Goal: Task Accomplishment & Management: Use online tool/utility

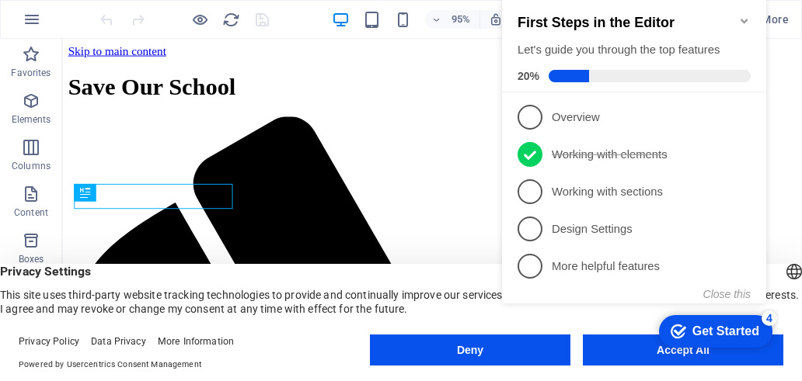
scroll to position [2120, 0]
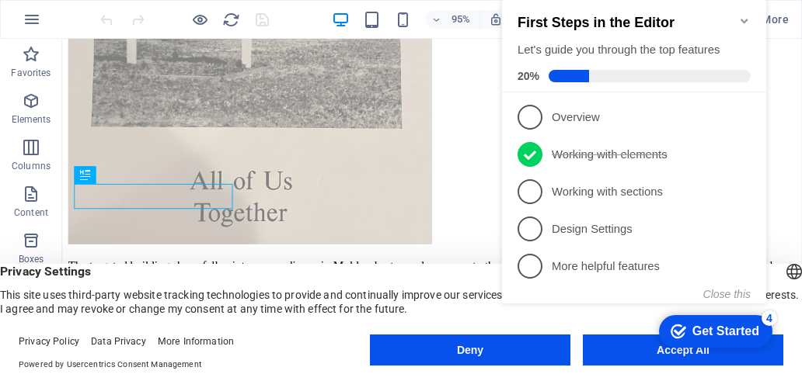
click at [698, 350] on div "checkmark Get Started 4 First Steps in the Editor Let's guide you through the t…" at bounding box center [637, 165] width 283 height 378
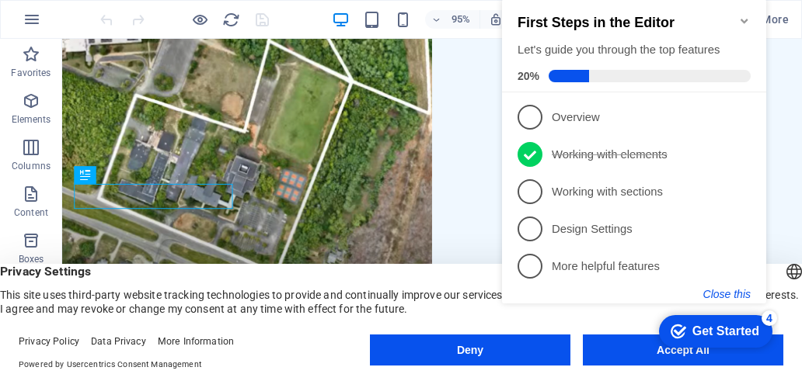
click at [735, 292] on button "Close this" at bounding box center [726, 294] width 47 height 12
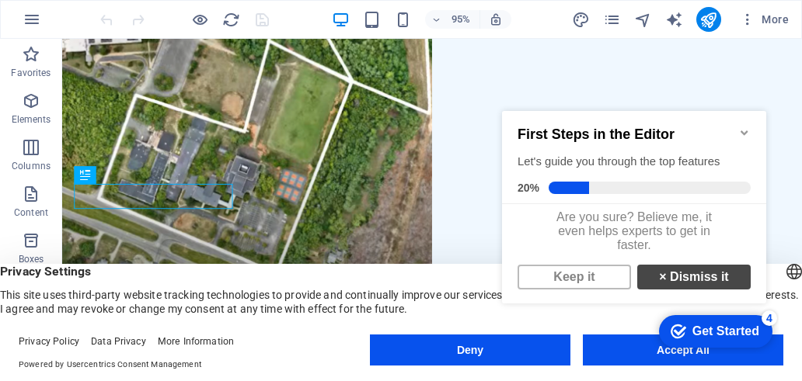
click at [690, 290] on link "× Dismiss it" at bounding box center [693, 277] width 113 height 25
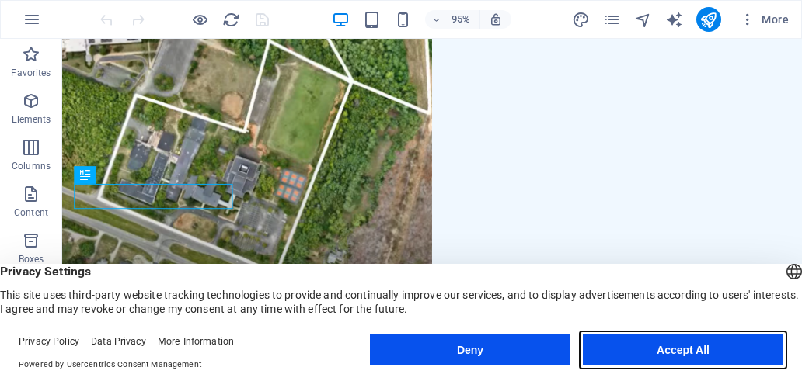
click at [697, 354] on button "Accept All" at bounding box center [683, 350] width 200 height 31
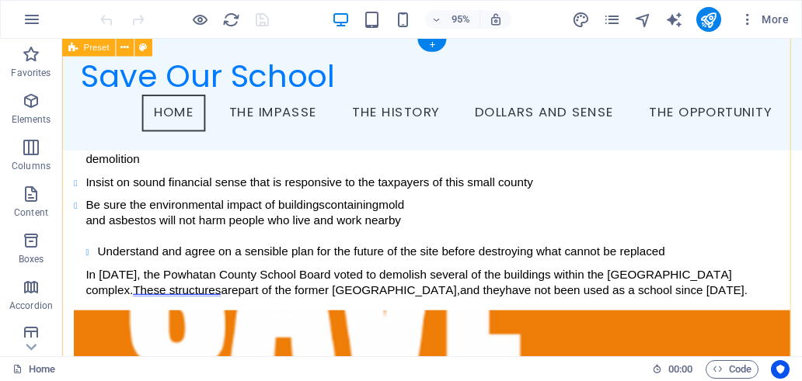
scroll to position [0, 0]
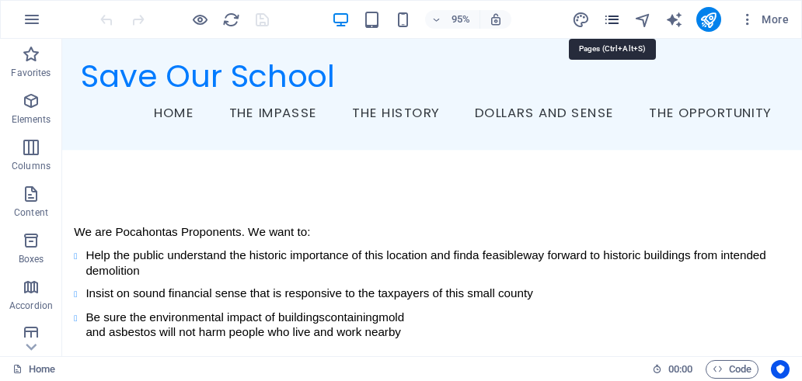
click at [614, 25] on icon "pages" at bounding box center [612, 20] width 18 height 18
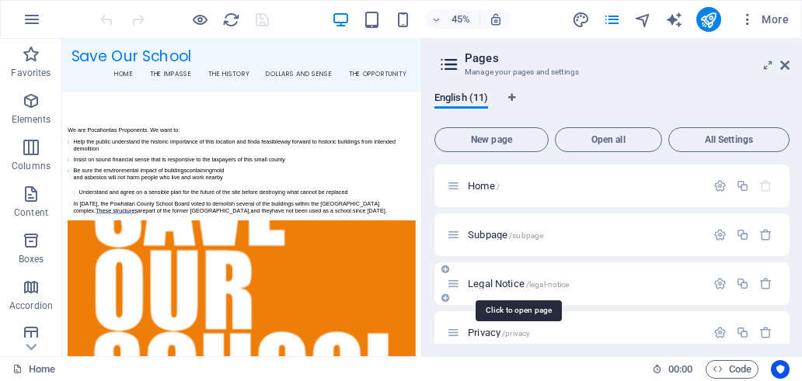
click at [506, 280] on span "Legal Notice /legal-notice" at bounding box center [518, 284] width 101 height 12
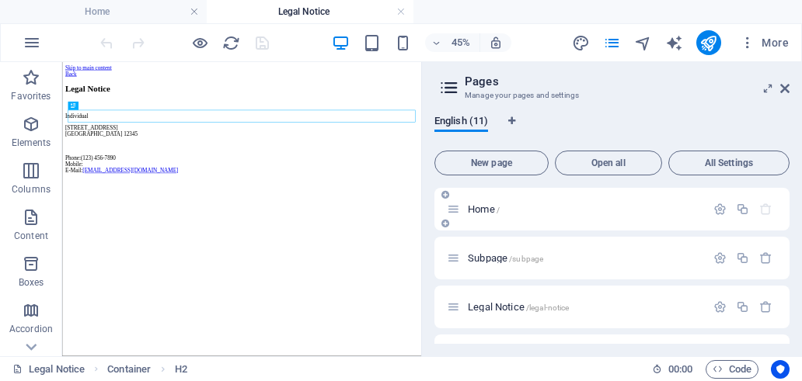
click at [490, 211] on span "Home /" at bounding box center [484, 209] width 32 height 12
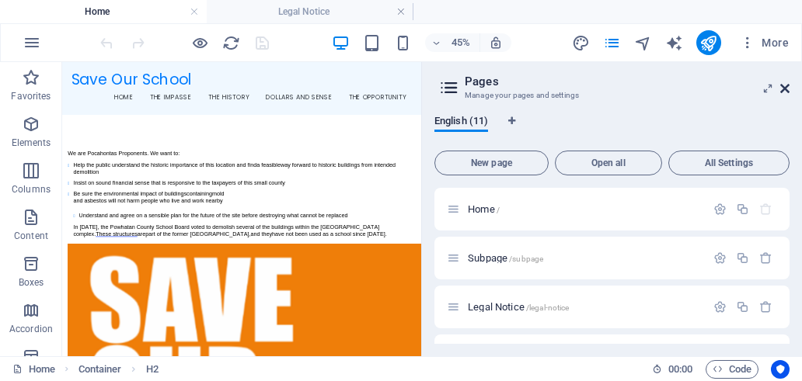
click at [786, 91] on icon at bounding box center [784, 88] width 9 height 12
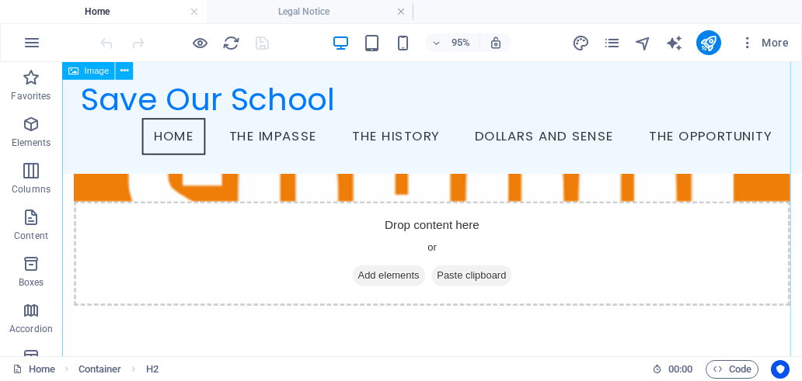
scroll to position [426, 0]
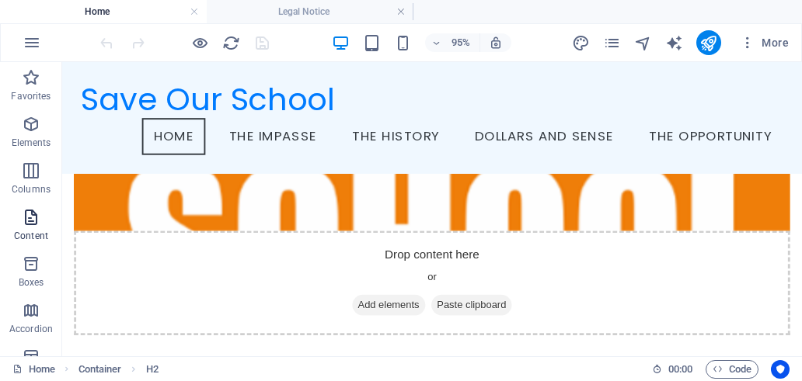
click at [35, 217] on icon "button" at bounding box center [31, 217] width 19 height 19
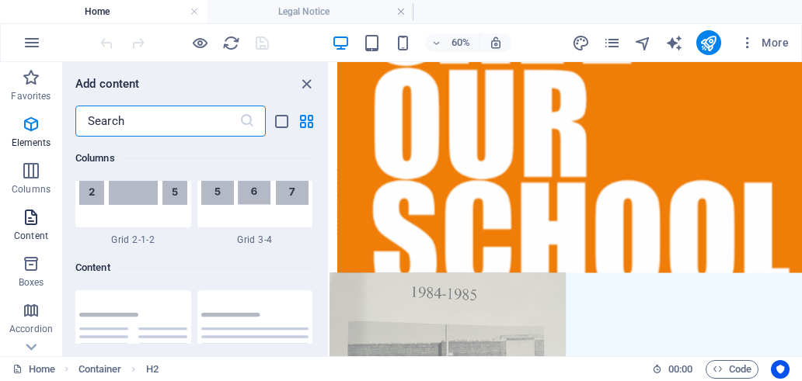
scroll to position [2718, 0]
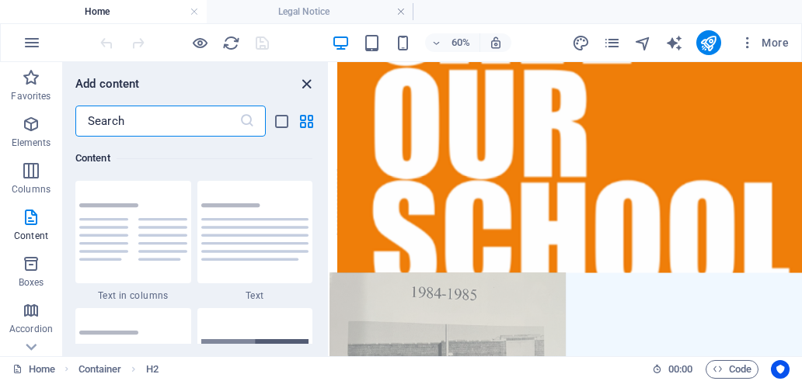
click at [308, 85] on icon "close panel" at bounding box center [306, 84] width 18 height 18
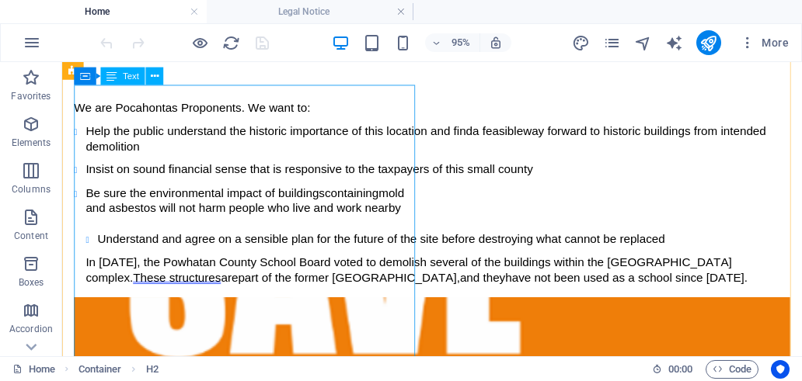
scroll to position [233, 0]
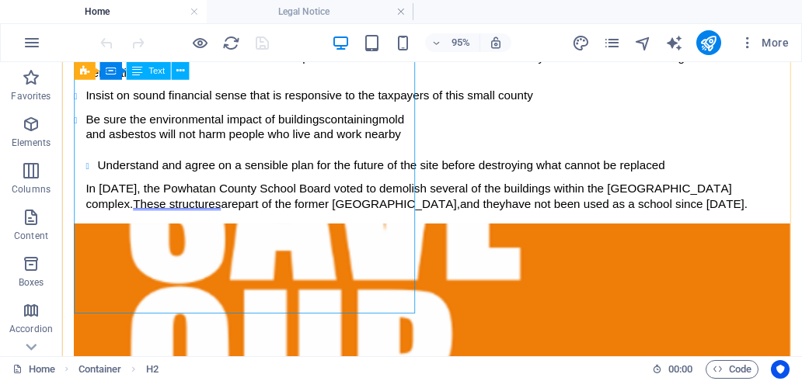
click at [138, 177] on span "Understand and agree on a sensible plan for the future of the site before destr…" at bounding box center [397, 170] width 597 height 13
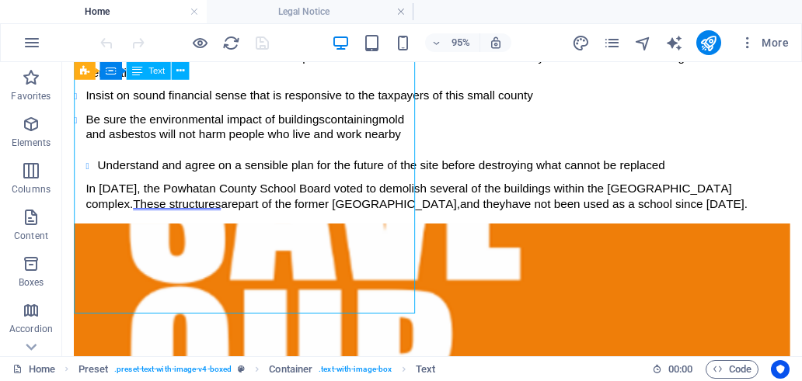
click at [138, 177] on span "Understand and agree on a sensible plan for the future of the site before destr…" at bounding box center [397, 170] width 597 height 13
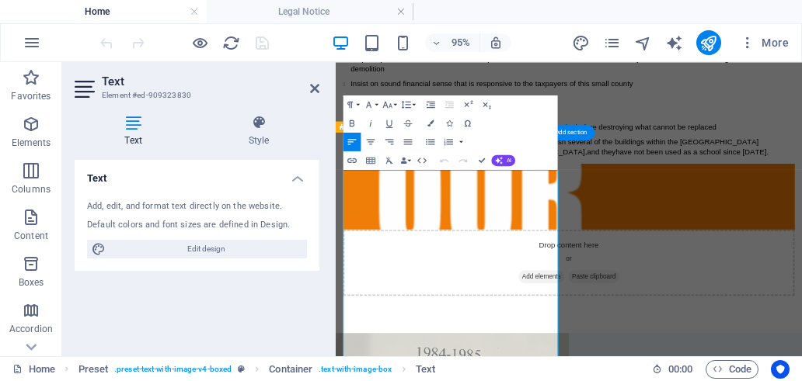
scroll to position [0, 0]
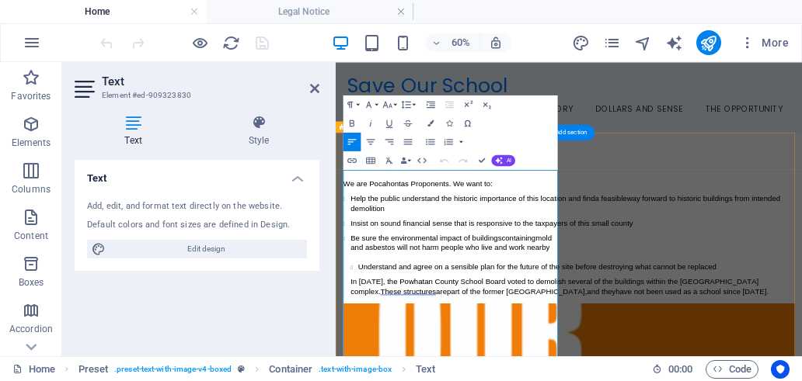
click at [447, 144] on icon "button" at bounding box center [448, 142] width 9 height 6
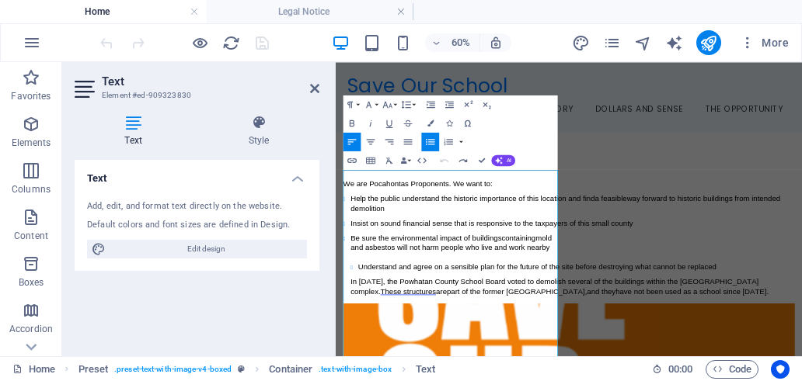
click at [433, 140] on icon "button" at bounding box center [430, 142] width 9 height 6
click at [411, 362] on span "Be sure the environmental impact of buildings" at bounding box center [486, 355] width 252 height 13
click at [395, 337] on span "Insist on sound financial sense that is responsive to the taxpayers of this sma…" at bounding box center [595, 330] width 471 height 13
click at [405, 297] on span "Help the public understand the historic importance of this location and find" at bounding box center [563, 289] width 407 height 13
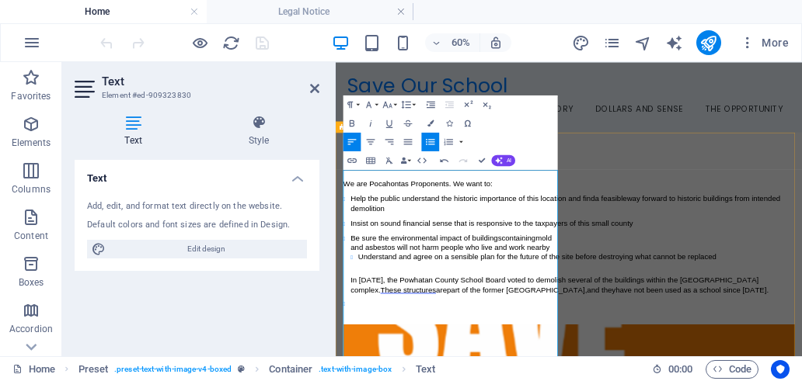
click at [697, 380] on p "and asbestos will not harm people who live and work nearby" at bounding box center [729, 371] width 739 height 16
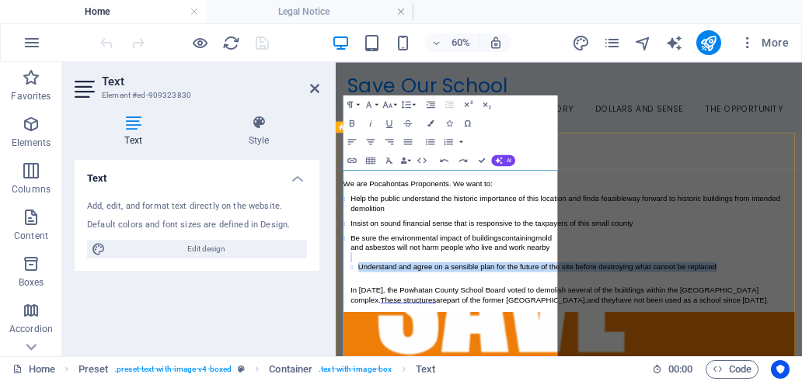
drag, startPoint x: 648, startPoint y: 454, endPoint x: 339, endPoint y: 426, distance: 310.5
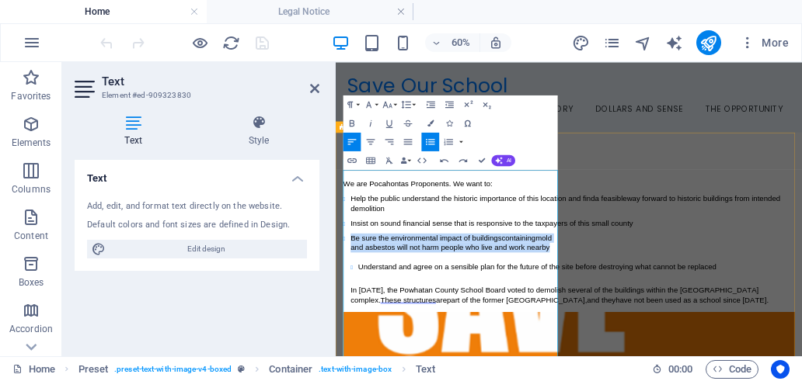
drag, startPoint x: 700, startPoint y: 407, endPoint x: 343, endPoint y: 391, distance: 357.6
click at [690, 377] on span "and asbestos will not harm people who live and work nearby" at bounding box center [526, 370] width 332 height 13
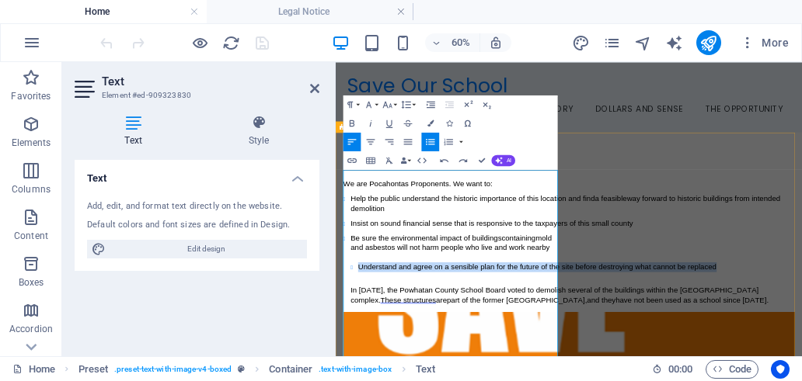
drag, startPoint x: 374, startPoint y: 442, endPoint x: 651, endPoint y: 457, distance: 276.9
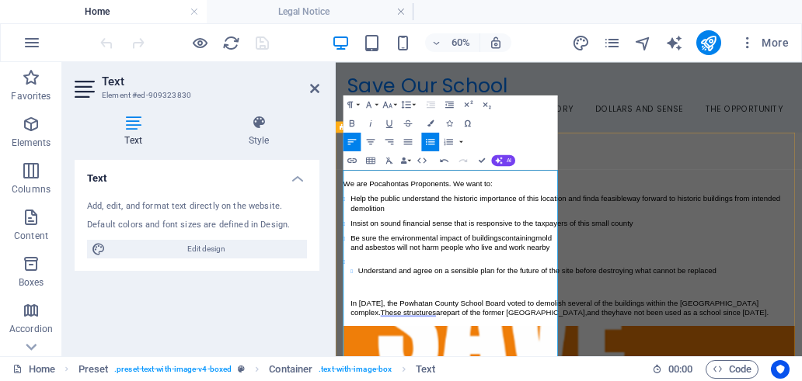
click at [405, 294] on span "Help the public understand the historic importance of this location and find" at bounding box center [563, 289] width 407 height 13
click at [408, 380] on p "and asbestos will not harm people who live and work nearby" at bounding box center [729, 371] width 739 height 16
click at [538, 339] on li "Insist on sound financial sense that is responsive to the taxpayers of this sma…" at bounding box center [729, 331] width 739 height 16
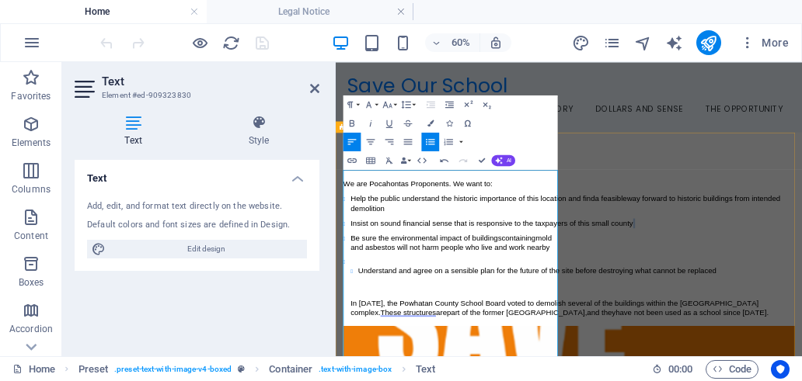
drag, startPoint x: 523, startPoint y: 363, endPoint x: 358, endPoint y: 386, distance: 167.1
click at [358, 381] on div "We are Pocahontas Proponents. We want to: Help the public understand the histor…" at bounding box center [724, 366] width 752 height 248
copy span
drag, startPoint x: 694, startPoint y: 406, endPoint x: 373, endPoint y: 437, distance: 322.3
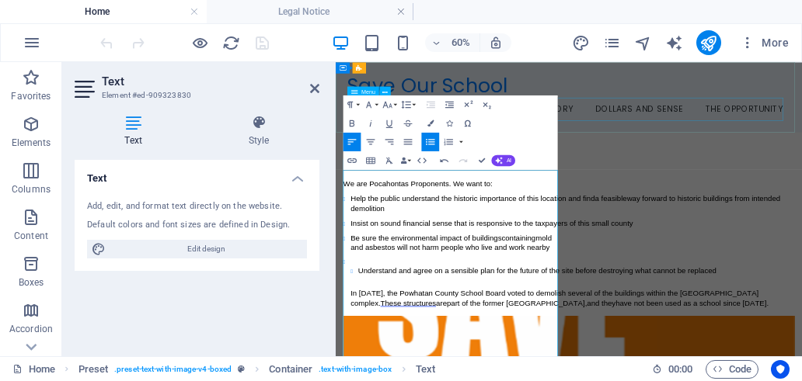
click at [719, 127] on nav "Home The Impasse The History Dollars and Sense The Opportunity" at bounding box center [724, 140] width 738 height 39
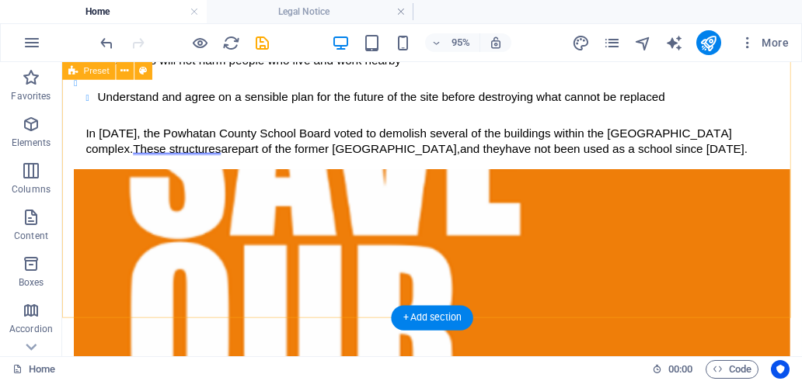
scroll to position [233, 0]
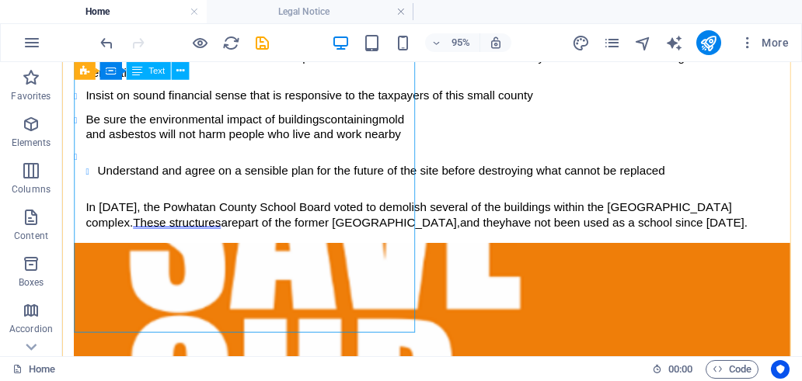
click at [91, 191] on div "We are Pocahontas Proponents. We want to: Help the public understand the histor…" at bounding box center [451, 124] width 753 height 231
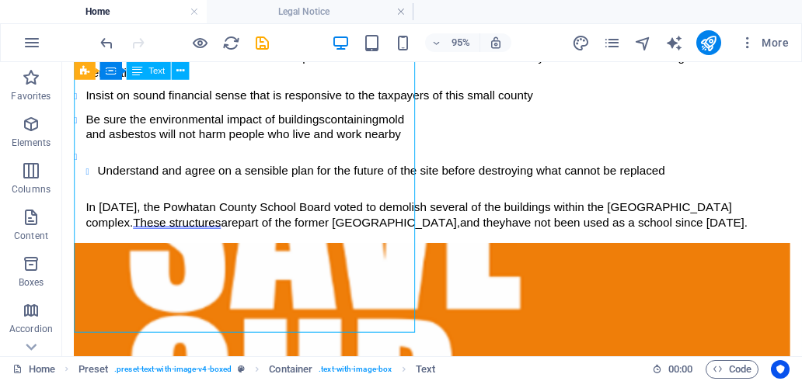
click at [89, 200] on div "We are Pocahontas Proponents. We want to: Help the public understand the histor…" at bounding box center [451, 124] width 753 height 231
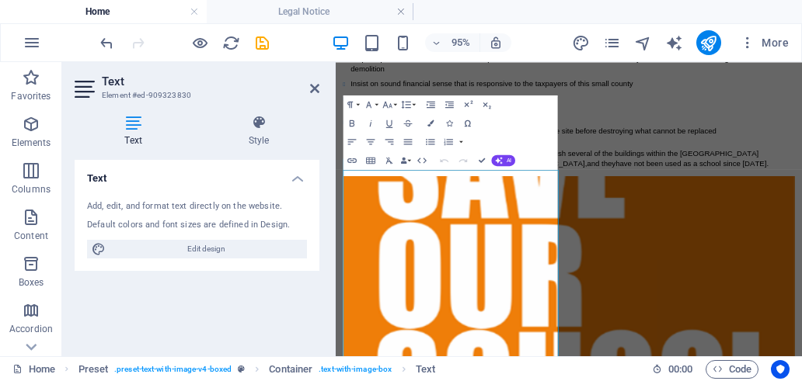
scroll to position [0, 0]
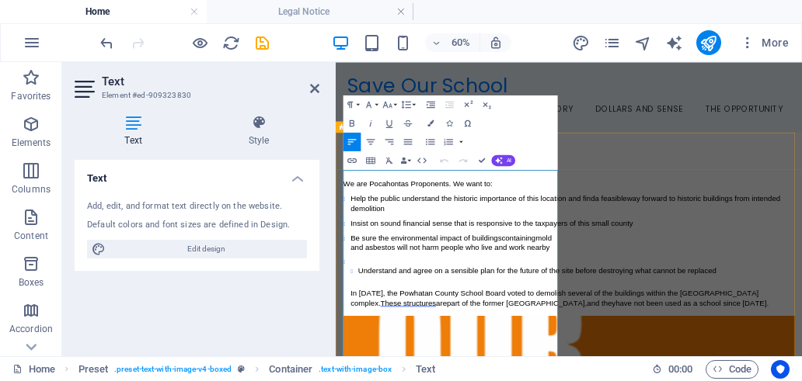
drag, startPoint x: 352, startPoint y: 426, endPoint x: 365, endPoint y: 441, distance: 19.8
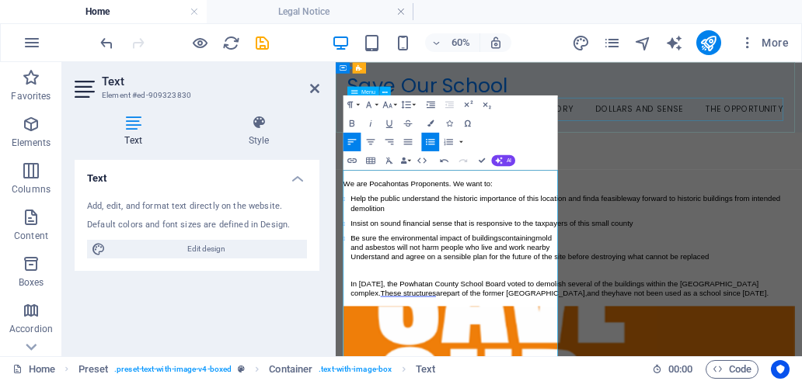
click at [733, 139] on nav "Home The Impasse The History Dollars and Sense The Opportunity" at bounding box center [724, 140] width 738 height 39
select select
select select "4"
select select
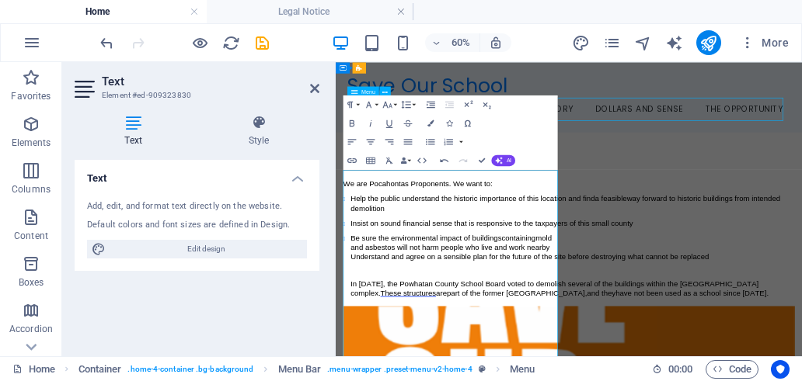
select select "5"
select select
select select "6"
select select
select select "7"
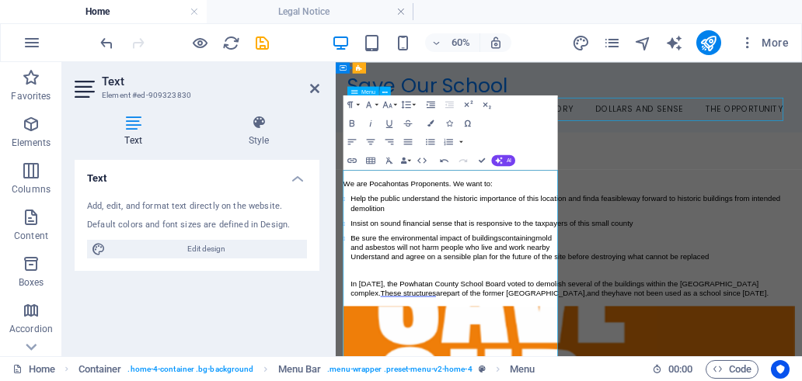
select select
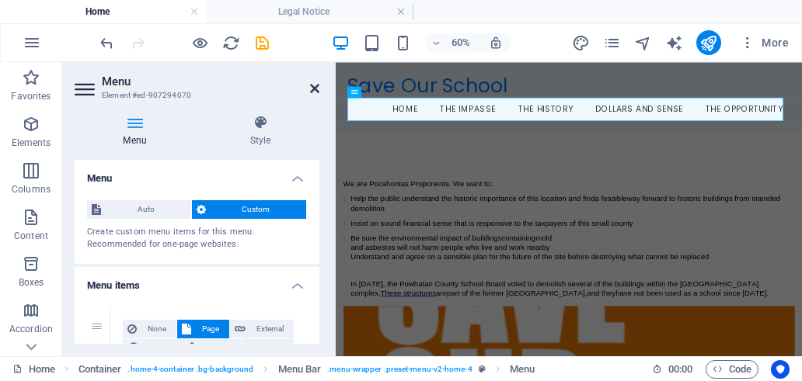
click at [316, 90] on icon at bounding box center [314, 88] width 9 height 12
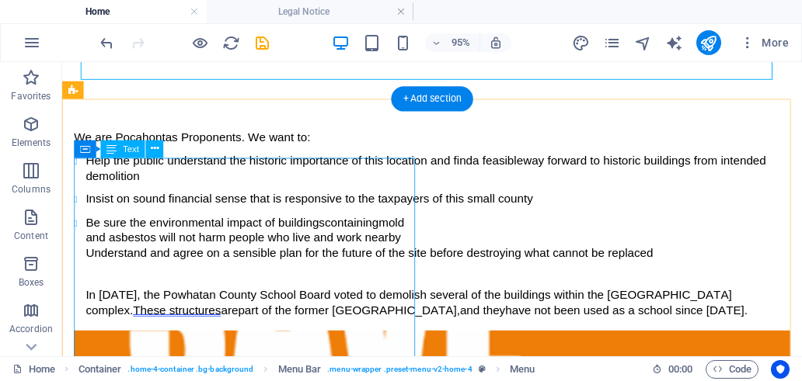
scroll to position [155, 0]
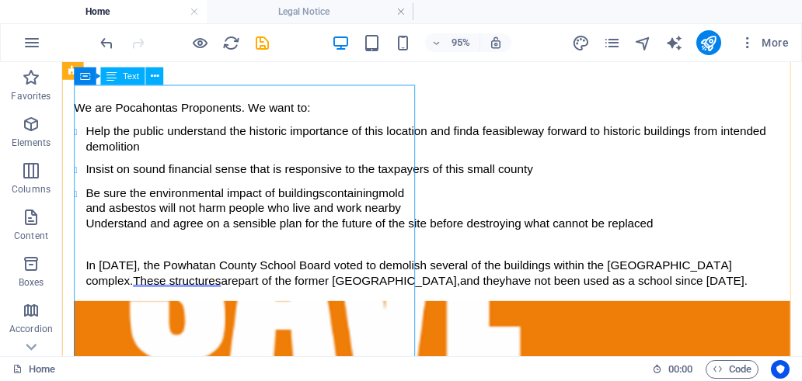
click at [418, 252] on div "We are Pocahontas Proponents. We want to: Help the public understand the histor…" at bounding box center [451, 193] width 753 height 214
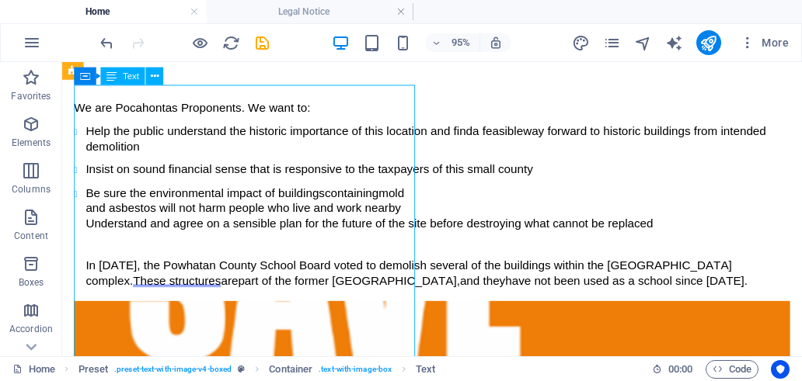
click at [418, 252] on div "We are Pocahontas Proponents. We want to: Help the public understand the histor…" at bounding box center [451, 193] width 753 height 214
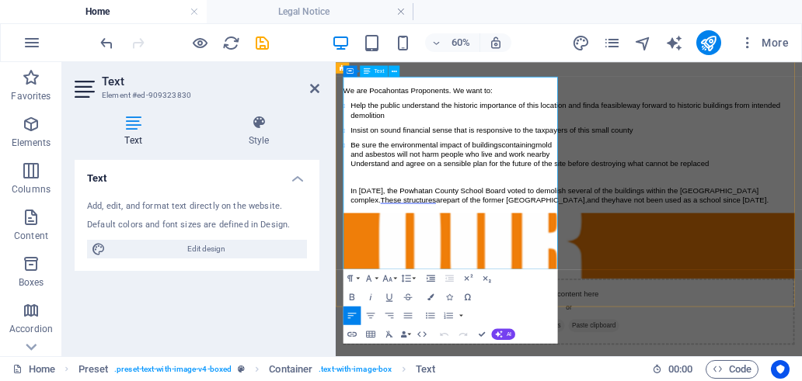
click at [640, 238] on span "Understand and agree on a sensible plan for the future of the site before destr…" at bounding box center [658, 231] width 597 height 13
click at [429, 317] on icon "button" at bounding box center [430, 315] width 11 height 11
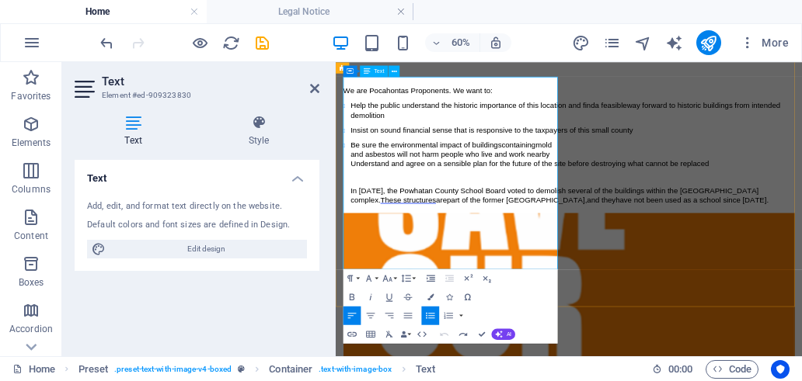
click at [696, 224] on p "and asbestos will not harm people who live and work nearby" at bounding box center [729, 216] width 739 height 16
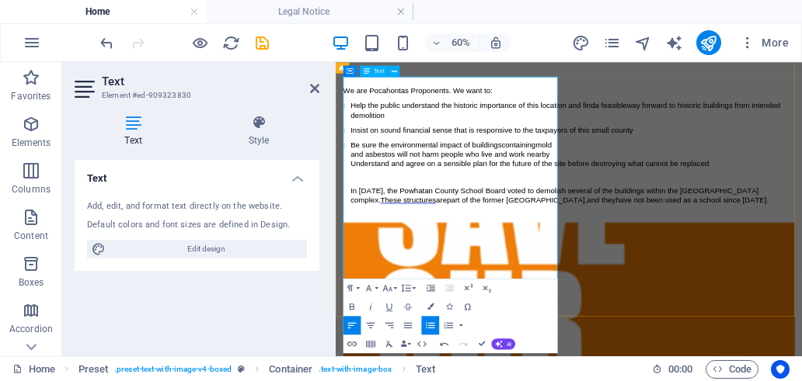
click at [364, 238] on span "Understand and agree on a sensible plan for the future of the site before destr…" at bounding box center [658, 231] width 597 height 13
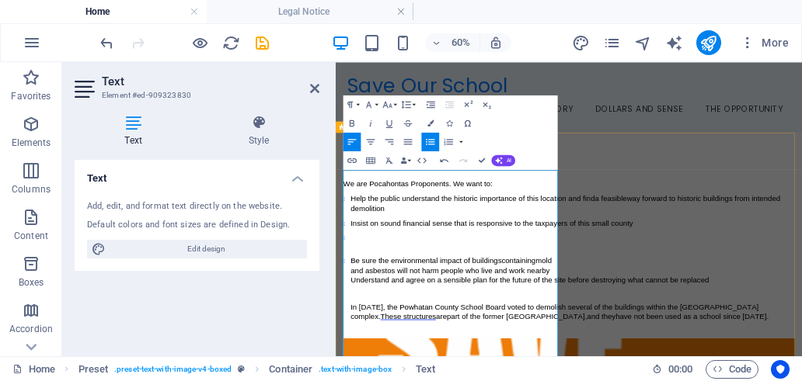
scroll to position [78, 0]
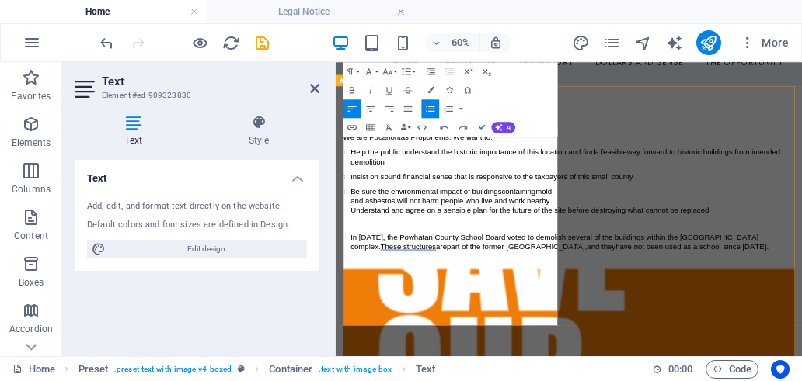
click at [364, 316] on span "Understand and agree on a sensible plan for the future of the site before destr…" at bounding box center [658, 309] width 597 height 13
click at [395, 284] on span "Be sure the environmental impact of buildings" at bounding box center [486, 277] width 252 height 13
click at [395, 316] on span "Understand and agree on a sensible plan for the future of the site before destr…" at bounding box center [658, 309] width 597 height 13
click at [395, 259] on span "Insist on sound financial sense that is responsive to the taxpayers of this sma…" at bounding box center [595, 252] width 471 height 13
click at [358, 344] on ul "Be sure the environmental impact of buildings containing mold and asbestos will…" at bounding box center [724, 332] width 752 height 125
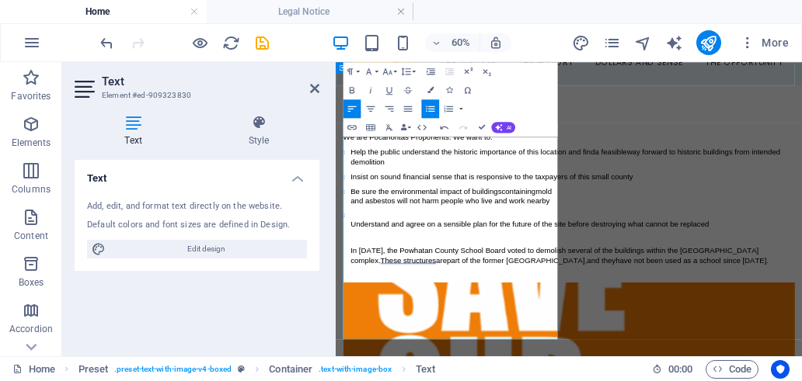
click at [707, 92] on div "Save Our School Menu Home The Impasse The History Dollars and Sense The Opportu…" at bounding box center [724, 42] width 777 height 117
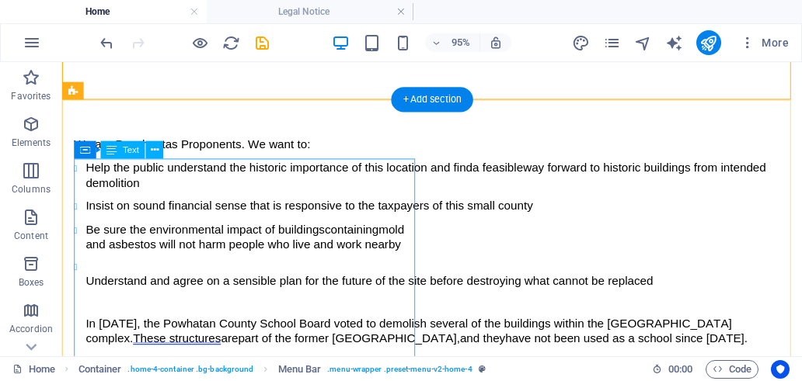
scroll to position [155, 0]
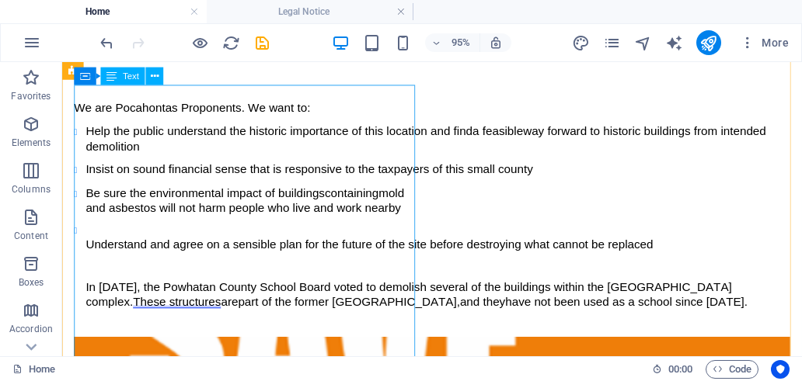
click at [86, 285] on div "We are Pocahontas Proponents. We want to: Help the public understand the histor…" at bounding box center [451, 212] width 753 height 253
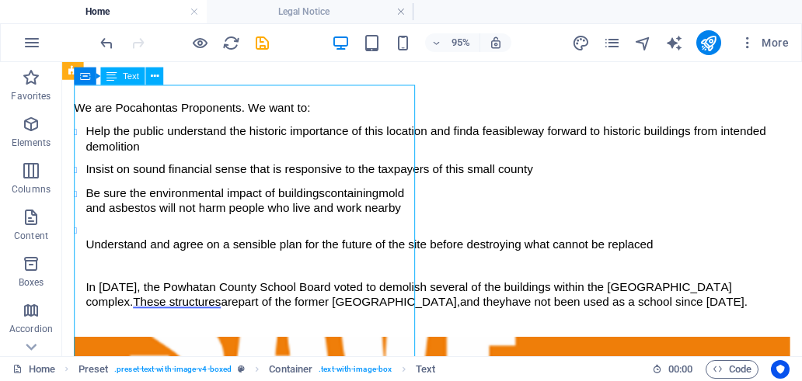
click at [86, 285] on div "We are Pocahontas Proponents. We want to: Help the public understand the histor…" at bounding box center [451, 212] width 753 height 253
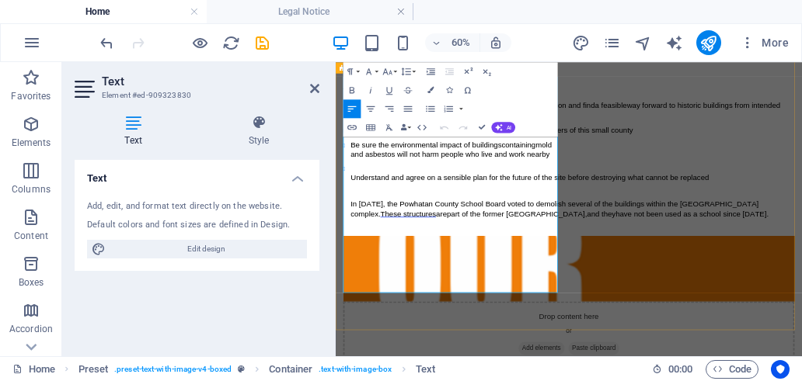
drag, startPoint x: 360, startPoint y: 286, endPoint x: 350, endPoint y: 289, distance: 11.3
click at [350, 289] on ul "Be sure the environmental impact of buildings containing mold and asbestos will…" at bounding box center [724, 267] width 752 height 148
click at [433, 106] on icon "button" at bounding box center [430, 109] width 9 height 6
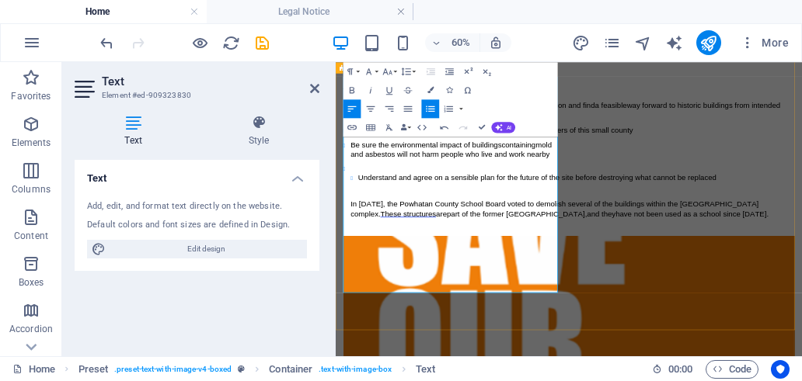
click at [364, 273] on li "Understand and agree on a sensible plan for the future of the site before destr…" at bounding box center [729, 286] width 739 height 106
drag, startPoint x: 355, startPoint y: 282, endPoint x: 345, endPoint y: 277, distance: 11.5
click at [553, 110] on div "Paragraph Format Normal Heading 1 Heading 2 Heading 3 Heading 4 Heading 5 Headi…" at bounding box center [450, 99] width 214 height 75
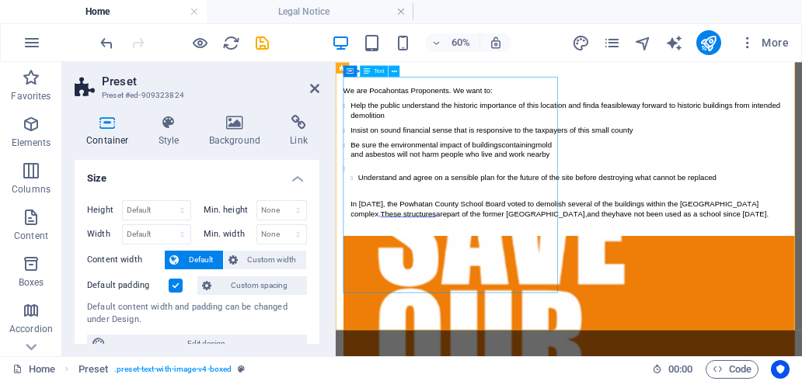
click at [374, 295] on div "We are Pocahontas Proponents. We want to: Help the public understand the histor…" at bounding box center [724, 212] width 752 height 253
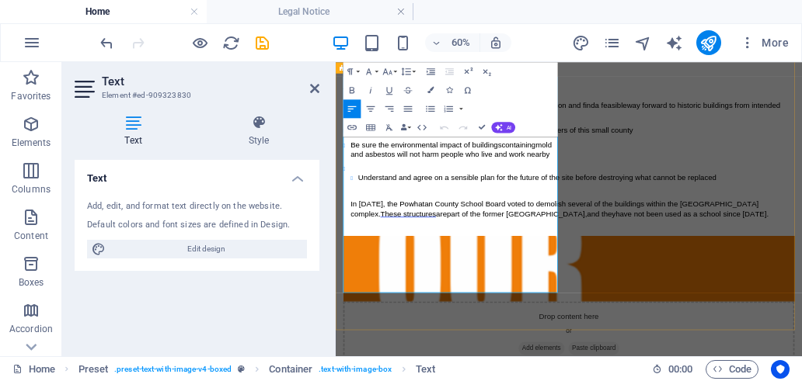
click at [412, 261] on span "Understand and agree on a sensible plan for the future of the site before destr…" at bounding box center [671, 254] width 597 height 13
click at [470, 222] on span "and asbestos will not harm people who live and work nearby" at bounding box center [526, 215] width 332 height 13
click at [466, 261] on span "Understand and agree on a sensible plan for the future of the site before destr…" at bounding box center [671, 254] width 597 height 13
click at [431, 71] on icon "button" at bounding box center [430, 71] width 11 height 11
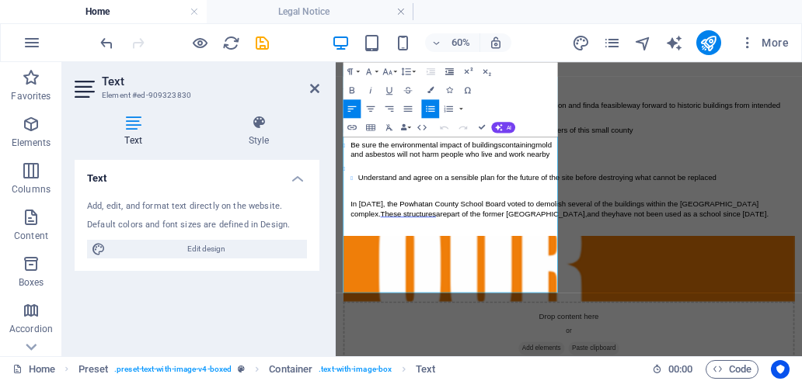
click at [450, 71] on icon "button" at bounding box center [448, 71] width 11 height 11
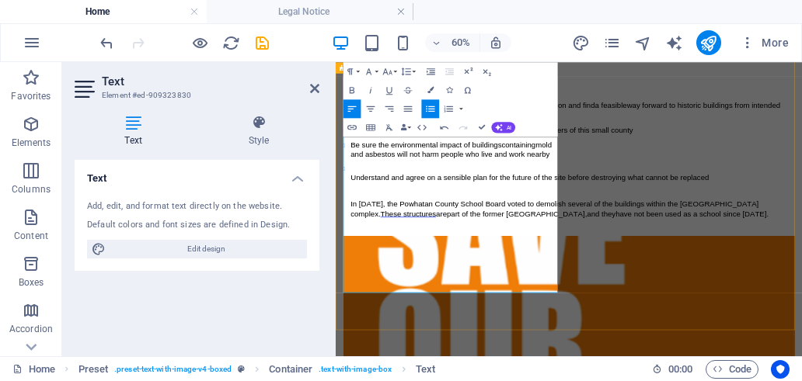
click at [361, 261] on span "Understand and agree on a sensible plan for the future of the site before destr…" at bounding box center [658, 254] width 597 height 13
click at [316, 96] on header "Text Element #ed-909323830" at bounding box center [197, 82] width 245 height 40
click at [316, 88] on icon at bounding box center [314, 88] width 9 height 12
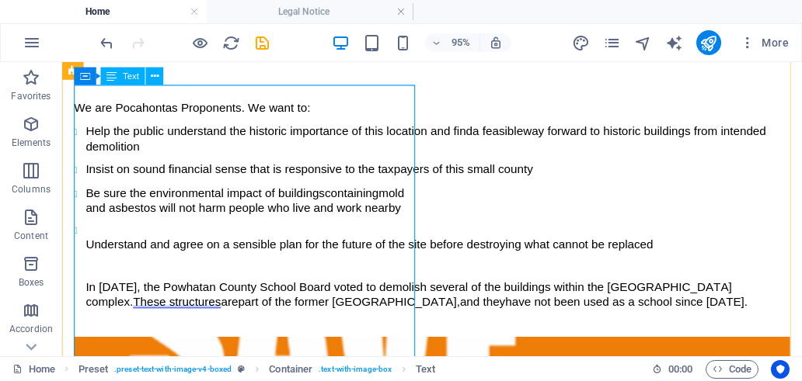
scroll to position [233, 0]
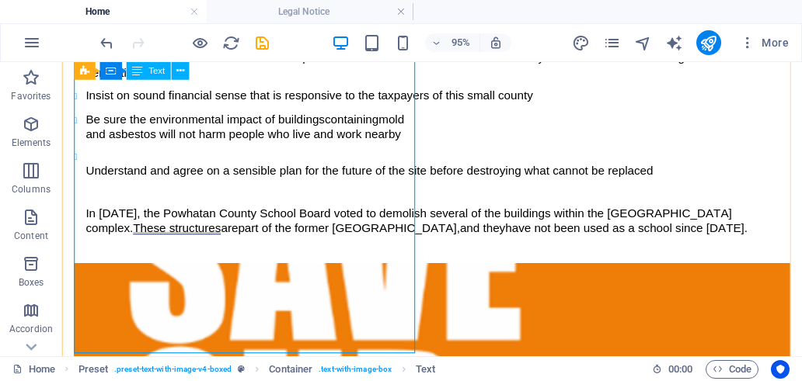
click at [194, 210] on div "We are Pocahontas Proponents. We want to: Help the public understand the histor…" at bounding box center [451, 135] width 753 height 253
click at [439, 153] on div "We are Pocahontas Proponents. We want to: Help the public understand the histor…" at bounding box center [451, 376] width 778 height 861
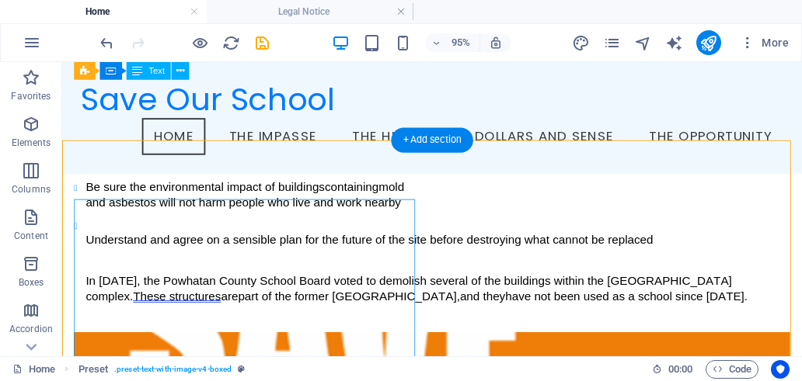
scroll to position [34, 0]
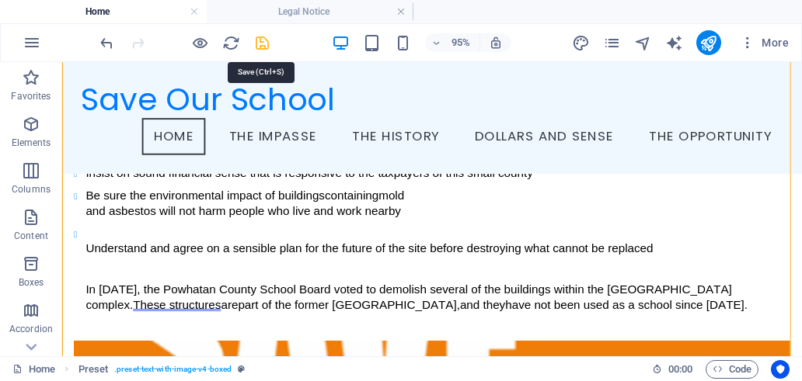
click at [263, 44] on icon "save" at bounding box center [262, 43] width 18 height 18
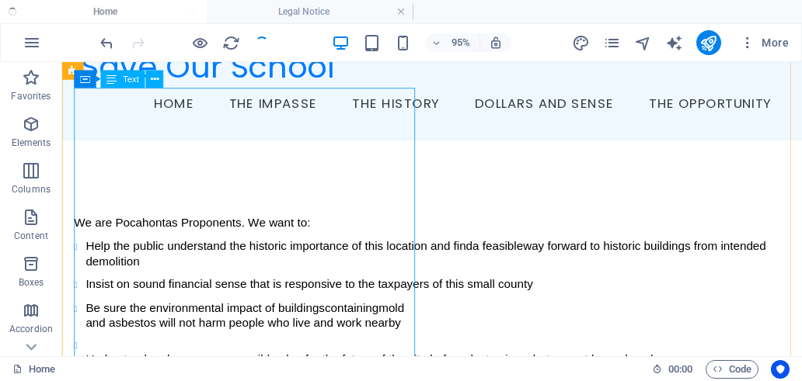
scroll to position [230, 0]
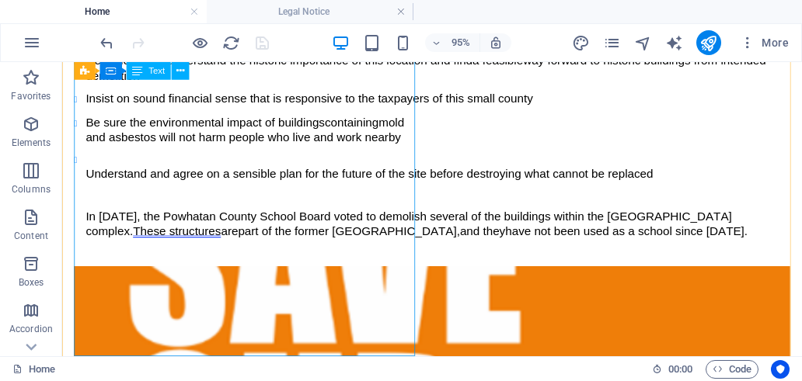
click at [117, 212] on div "We are Pocahontas Proponents. We want to: Help the public understand the histor…" at bounding box center [451, 138] width 753 height 253
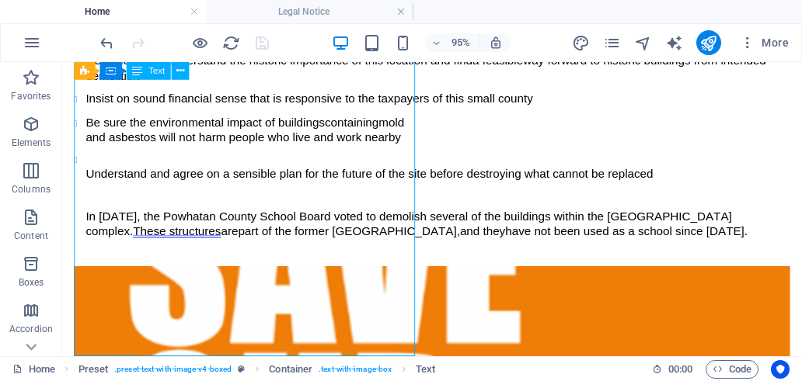
click at [117, 212] on div "We are Pocahontas Proponents. We want to: Help the public understand the histor…" at bounding box center [451, 138] width 753 height 253
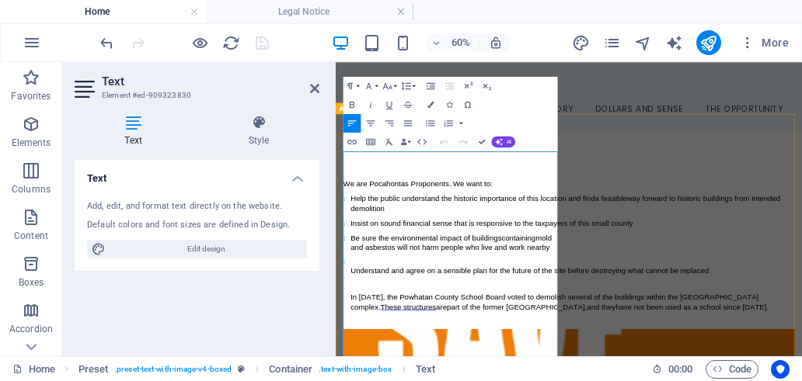
scroll to position [78, 0]
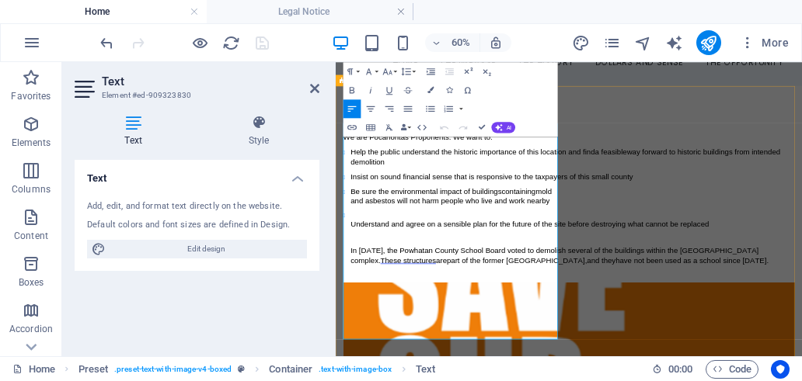
click at [360, 353] on li "Understand and agree on a sensible plan for the future of the site before destr…" at bounding box center [729, 364] width 739 height 106
click at [374, 346] on li "Understand and agree on a sensible plan for the future of the site before destr…" at bounding box center [729, 364] width 739 height 106
click at [696, 302] on p "and asbestos will not harm people who live and work nearby" at bounding box center [729, 294] width 739 height 16
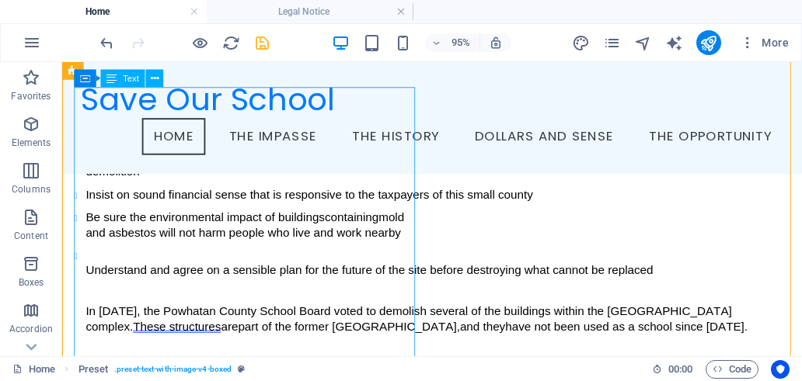
scroll to position [0, 0]
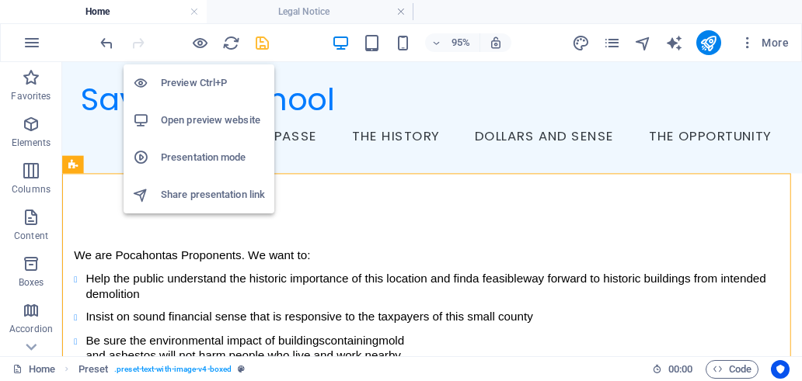
click at [193, 122] on h6 "Open preview website" at bounding box center [213, 120] width 104 height 19
click at [193, 46] on icon "button" at bounding box center [200, 43] width 18 height 18
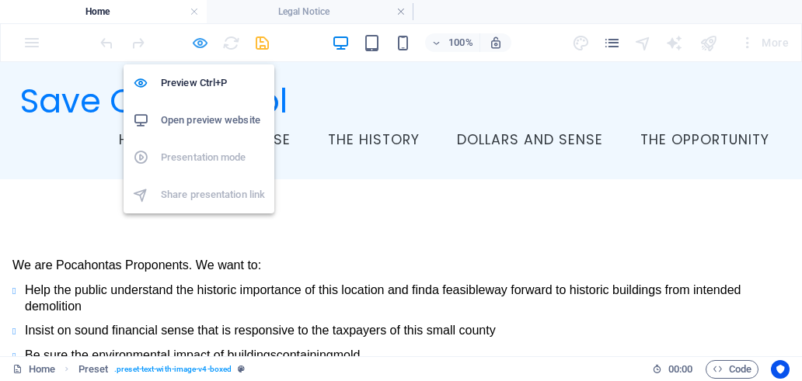
click at [202, 44] on icon "button" at bounding box center [200, 43] width 18 height 18
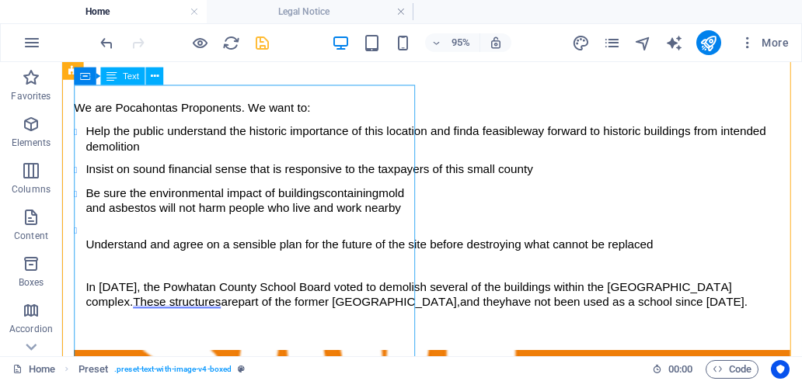
scroll to position [233, 0]
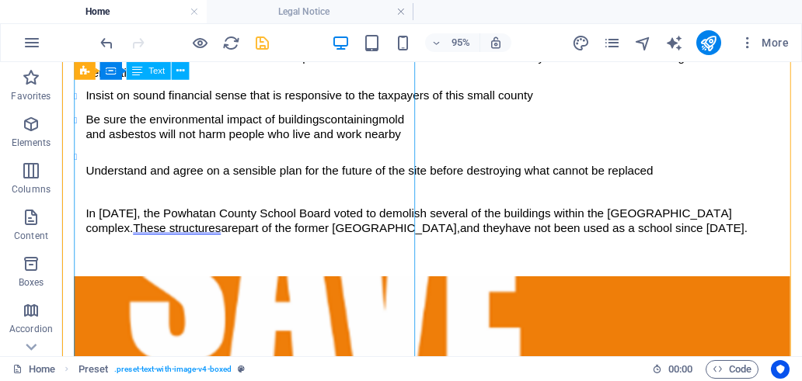
click at [245, 218] on div "We are Pocahontas Proponents. We want to: Help the public understand the histor…" at bounding box center [451, 142] width 753 height 267
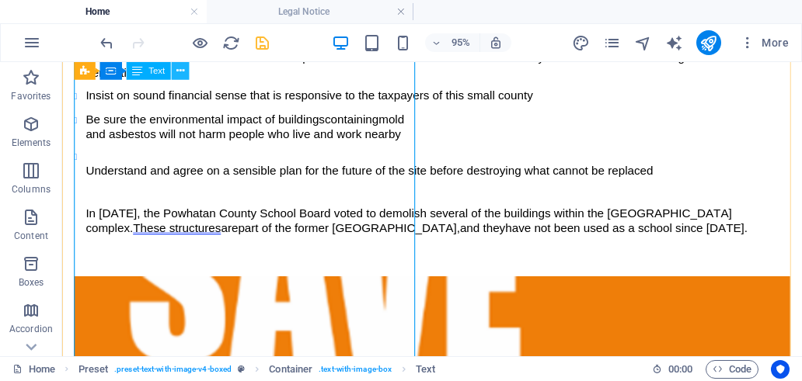
click at [182, 73] on icon at bounding box center [180, 71] width 8 height 16
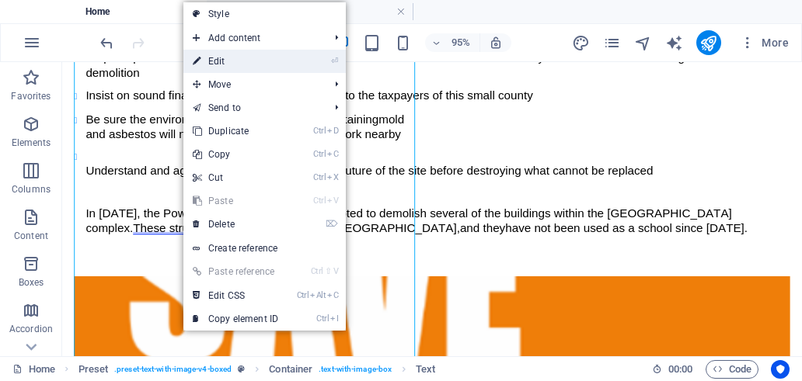
click at [287, 64] on link "⏎ Edit" at bounding box center [235, 61] width 104 height 23
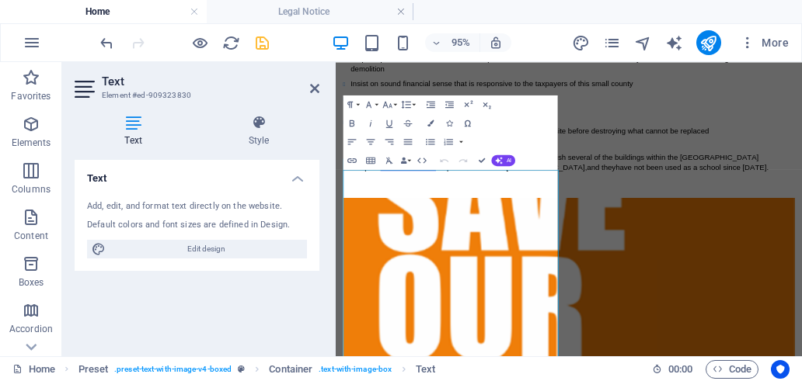
scroll to position [0, 0]
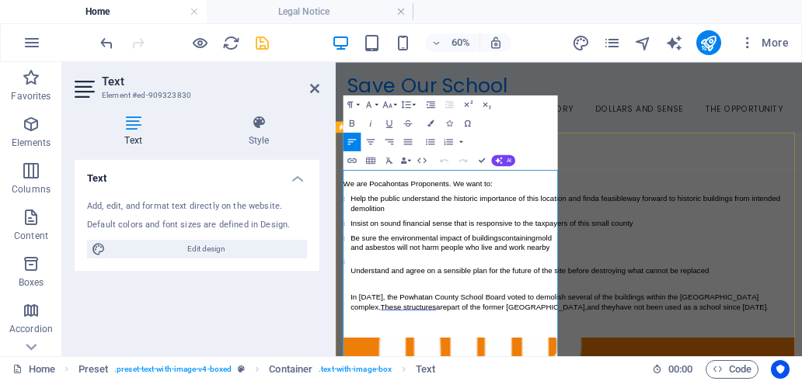
click at [445, 362] on span "Be sure the environmental impact of buildings" at bounding box center [486, 355] width 252 height 13
click at [426, 313] on span "way forward to historic buildings from intended demolition" at bounding box center [719, 298] width 719 height 30
click at [426, 337] on span "Insist on sound financial sense that is responsive to the taxpayers of this sma…" at bounding box center [595, 330] width 471 height 13
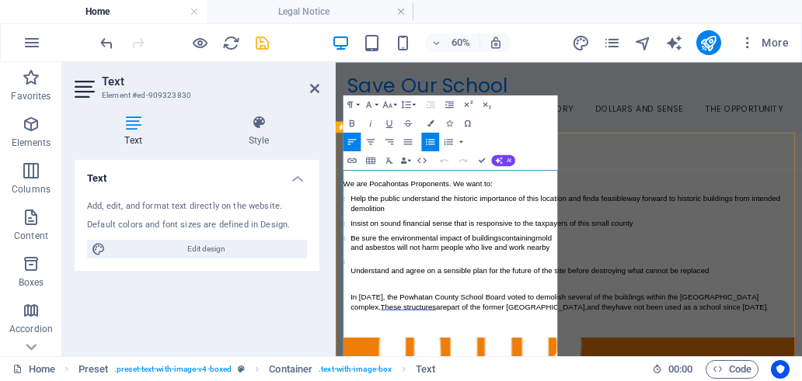
click at [426, 362] on span "Be sure the environmental impact of buildings" at bounding box center [486, 355] width 252 height 13
click at [448, 108] on icon "button" at bounding box center [448, 104] width 11 height 11
click at [431, 109] on icon "button" at bounding box center [430, 104] width 11 height 11
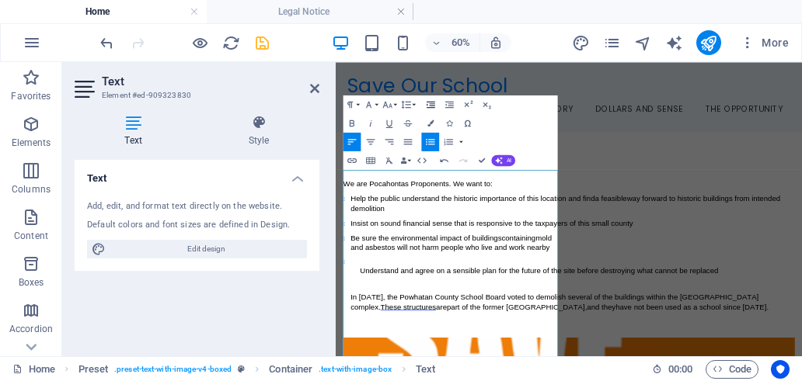
click at [431, 109] on icon "button" at bounding box center [430, 104] width 11 height 11
click at [454, 103] on icon "button" at bounding box center [448, 104] width 11 height 11
click at [442, 377] on span "and asbestos will not harm people who live and work nearby" at bounding box center [526, 370] width 332 height 13
click at [443, 313] on span "way forward to historic buildings from intended demolition" at bounding box center [719, 298] width 719 height 30
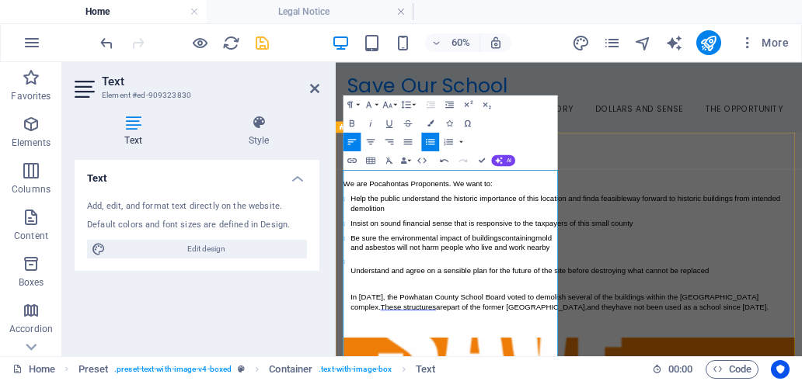
click at [430, 288] on span "Help the public understand the historic importance of this location and find" at bounding box center [563, 289] width 407 height 13
click at [429, 337] on span "Insist on sound financial sense that is responsive to the taxpayers of this sma…" at bounding box center [595, 330] width 471 height 13
click at [426, 362] on span "Be sure the environmental impact of buildings" at bounding box center [486, 355] width 252 height 13
click at [447, 108] on icon "button" at bounding box center [448, 104] width 11 height 11
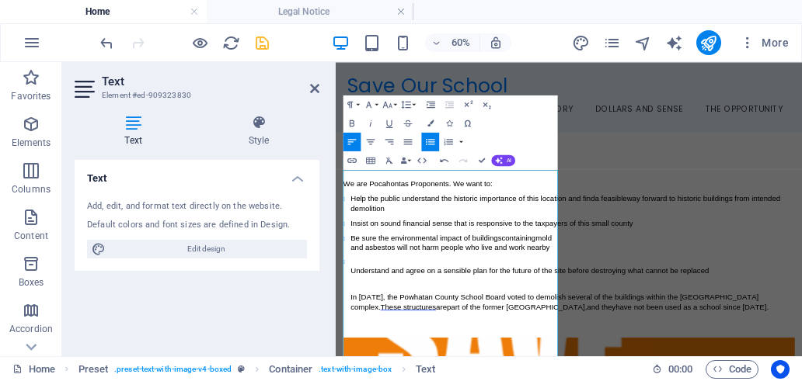
click at [447, 108] on icon "button" at bounding box center [448, 104] width 11 height 11
click at [425, 162] on icon "button" at bounding box center [421, 160] width 11 height 11
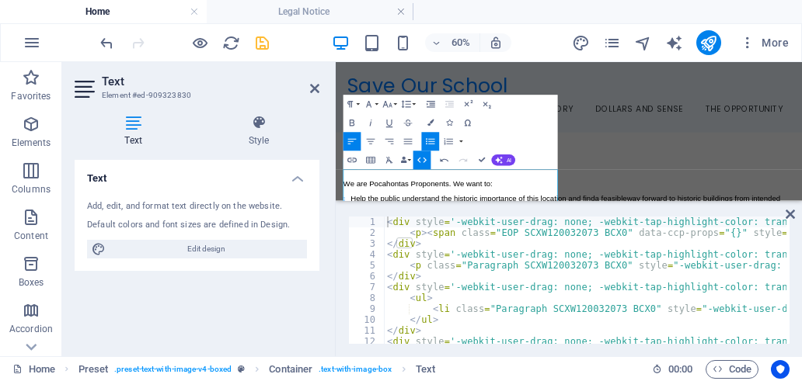
type textarea "</div>"
drag, startPoint x: 378, startPoint y: 249, endPoint x: 392, endPoint y: 243, distance: 15.3
click at [393, 244] on div "</div> 1 2 3 4 5 6 7 8 9 10 11 12 13 14 < div style = '-webkit-user-drag: none;…" at bounding box center [568, 280] width 441 height 127
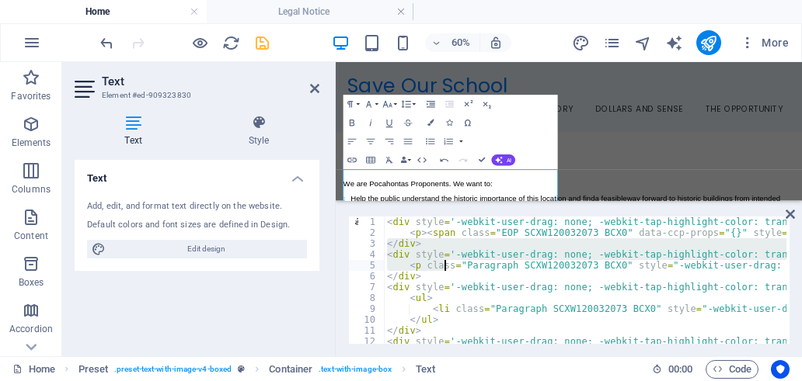
drag, startPoint x: 385, startPoint y: 245, endPoint x: 445, endPoint y: 264, distance: 62.6
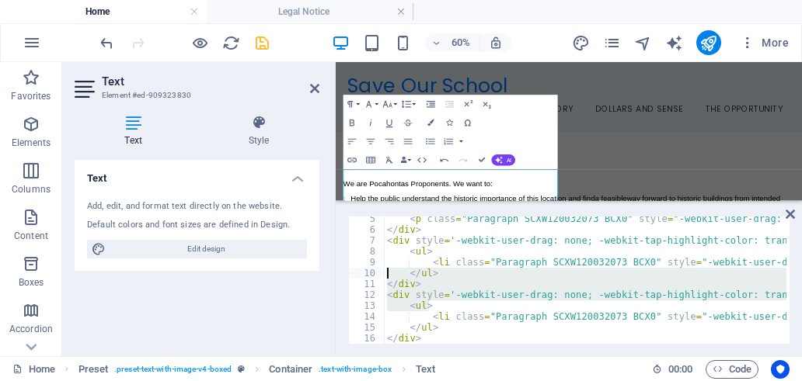
drag, startPoint x: 433, startPoint y: 306, endPoint x: 395, endPoint y: 271, distance: 52.2
type textarea "</ul> </div>"
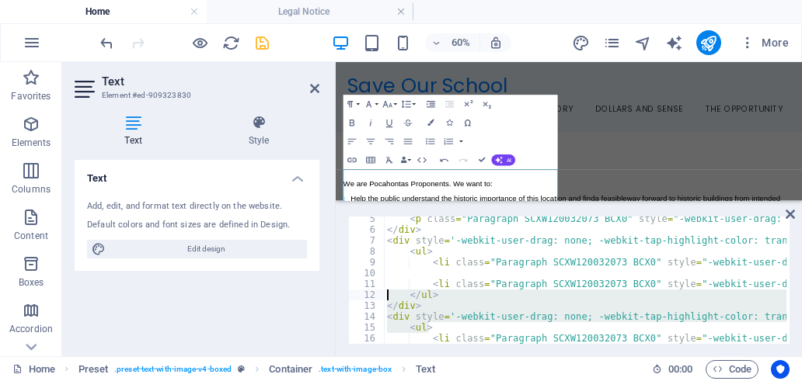
drag, startPoint x: 435, startPoint y: 329, endPoint x: 391, endPoint y: 294, distance: 55.3
type textarea "</ul> </div>"
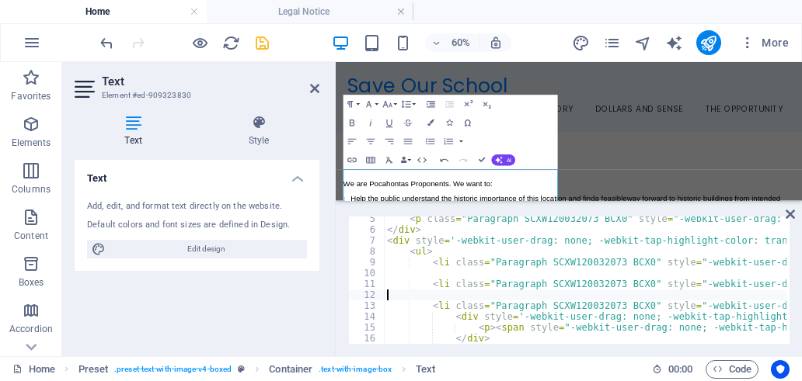
scroll to position [0, 0]
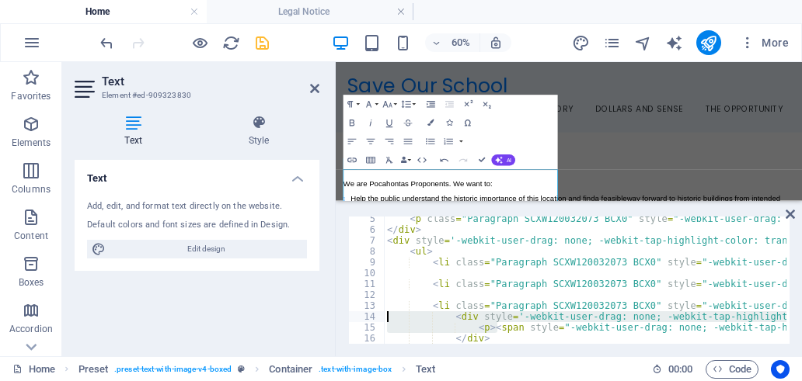
drag, startPoint x: 495, startPoint y: 333, endPoint x: 400, endPoint y: 318, distance: 96.0
type textarea "pan style="-webkit-user-drag: none; -webkit-tap-highlight-color: transparent; m…"
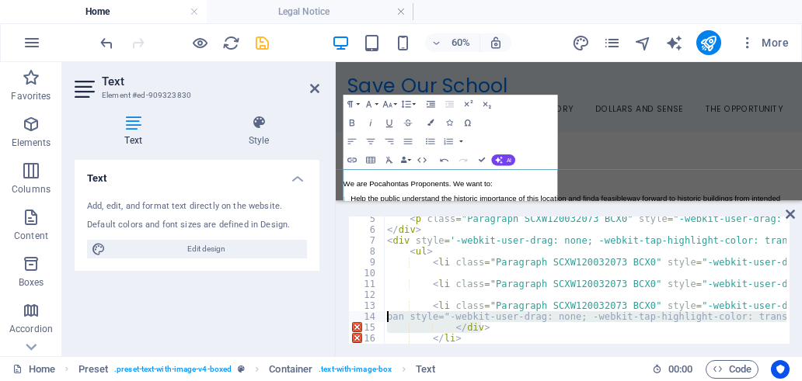
drag, startPoint x: 492, startPoint y: 331, endPoint x: 382, endPoint y: 317, distance: 111.2
click at [382, 317] on div "pan style="-webkit-user-drag: none; -webkit-tap-highlight-color: transparent; m…" at bounding box center [568, 280] width 441 height 127
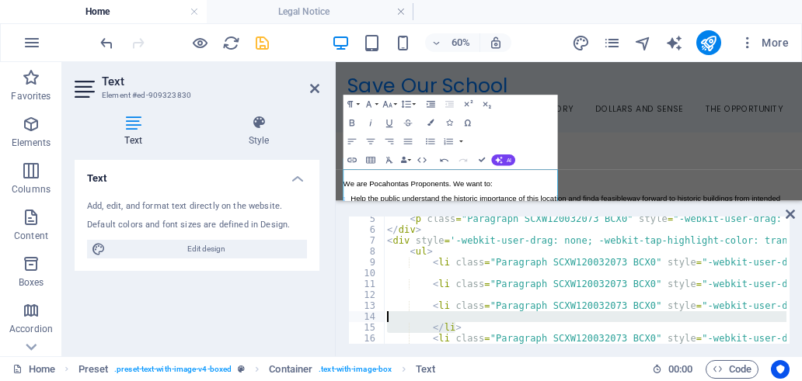
drag, startPoint x: 466, startPoint y: 325, endPoint x: 391, endPoint y: 321, distance: 74.7
click at [476, 324] on div "< p class = "Paragraph SCXW120032073 BCX0" style = "-webkit-user-drag: none; -w…" at bounding box center [585, 280] width 402 height 127
type textarea "</li>"
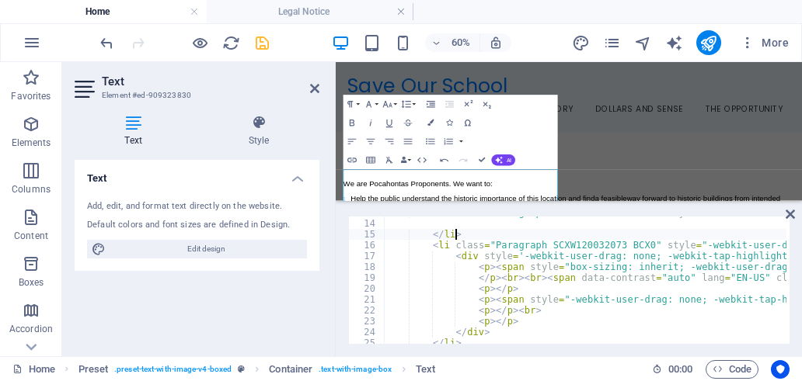
scroll to position [140, 0]
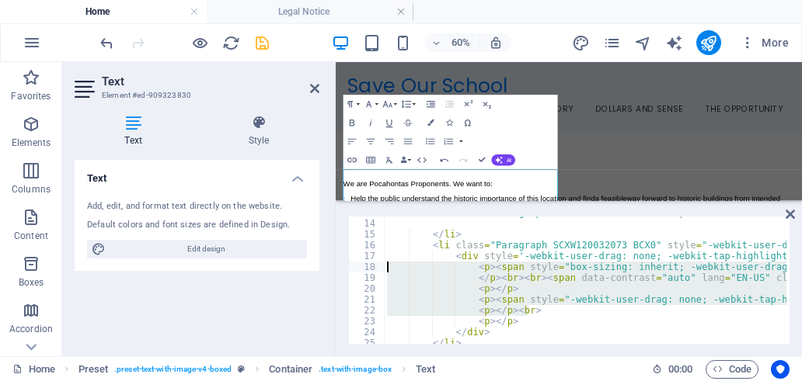
drag, startPoint x: 533, startPoint y: 310, endPoint x: 402, endPoint y: 271, distance: 136.9
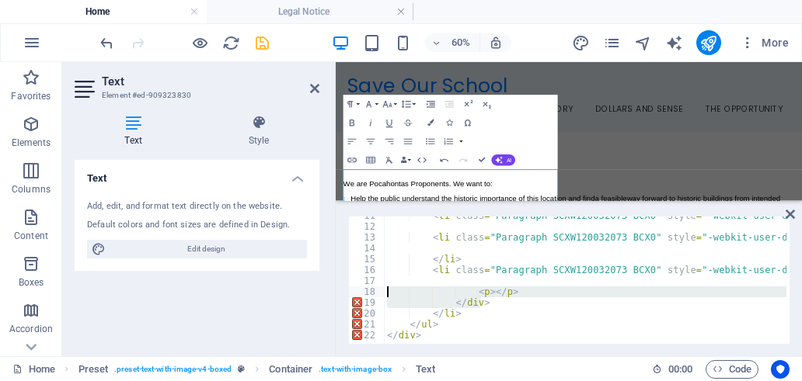
drag, startPoint x: 491, startPoint y: 305, endPoint x: 390, endPoint y: 290, distance: 102.2
type textarea "<p></p> </div>"
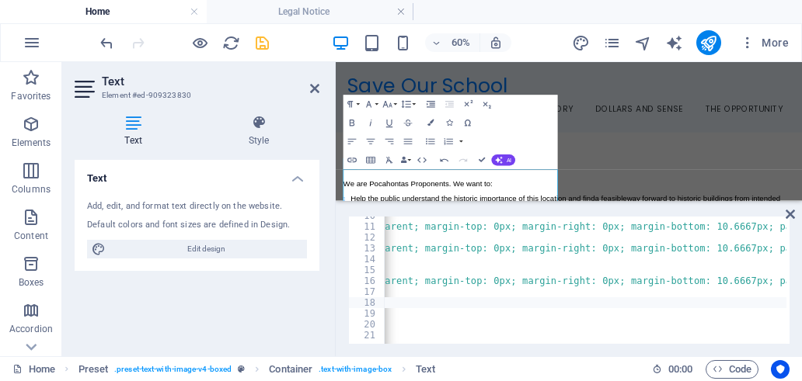
scroll to position [0, 0]
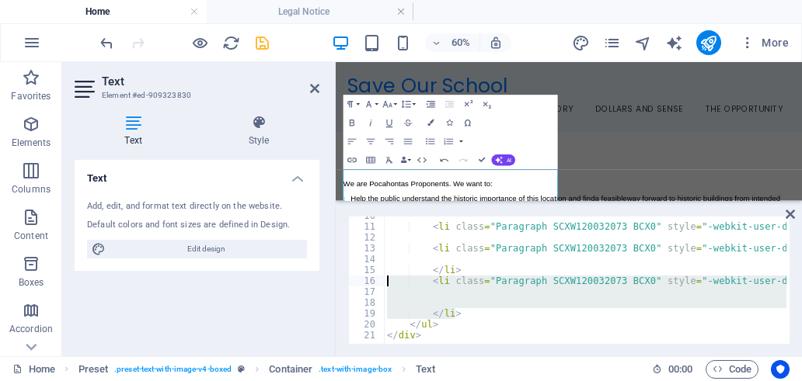
drag, startPoint x: 460, startPoint y: 315, endPoint x: 397, endPoint y: 280, distance: 72.0
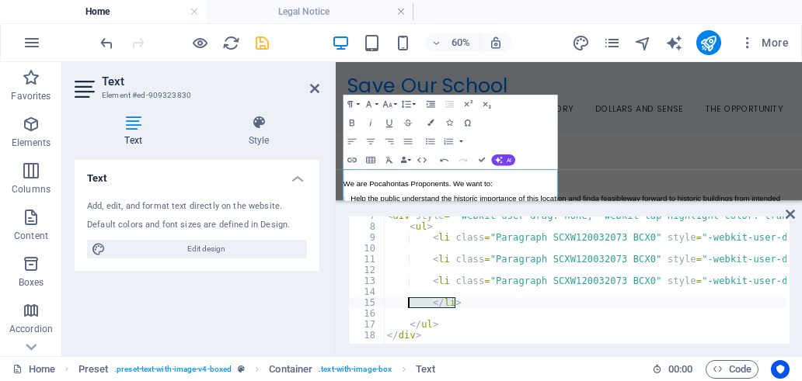
drag, startPoint x: 465, startPoint y: 302, endPoint x: 413, endPoint y: 304, distance: 52.1
type textarea "</li>"
click at [471, 306] on div "< div style = '-webkit-user-drag: none; -webkit-tap-highlight-color: transparen…" at bounding box center [585, 280] width 402 height 127
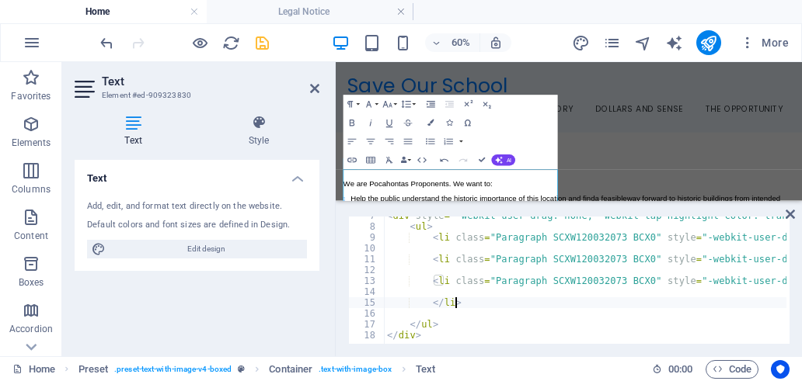
drag, startPoint x: 462, startPoint y: 304, endPoint x: 428, endPoint y: 302, distance: 34.2
paste textarea "</li>"
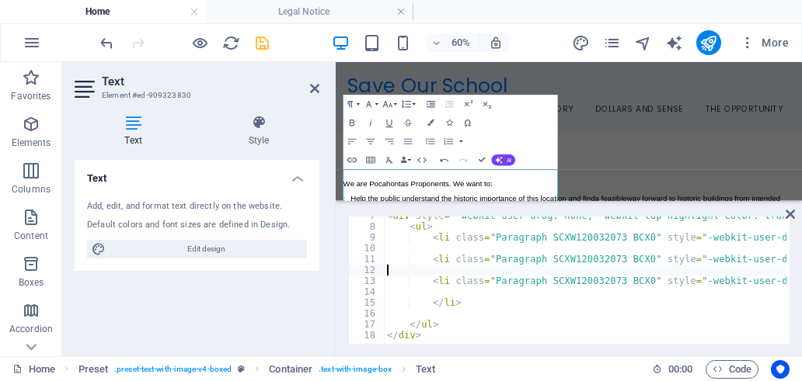
type textarea "</li>"
paste textarea "</li>"
type textarea "</li>"
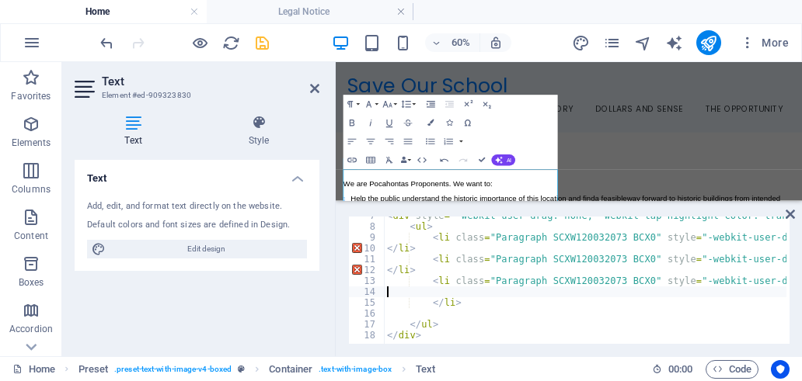
paste textarea "</li>"
type textarea "</li>"
click at [788, 210] on icon at bounding box center [789, 214] width 9 height 12
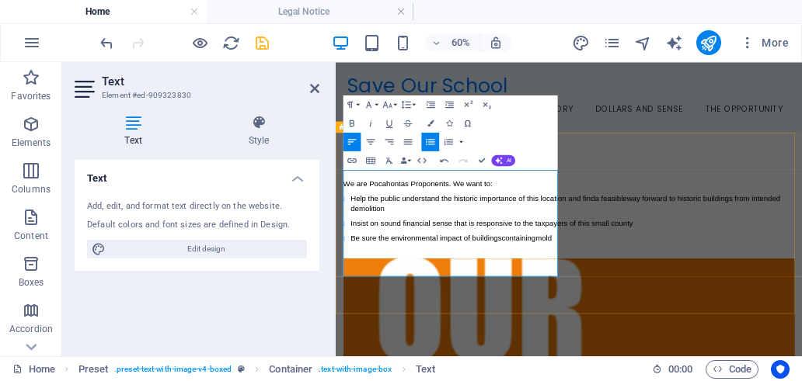
click at [507, 308] on span "way forward to historic buildings from intended demolition" at bounding box center [719, 298] width 719 height 30
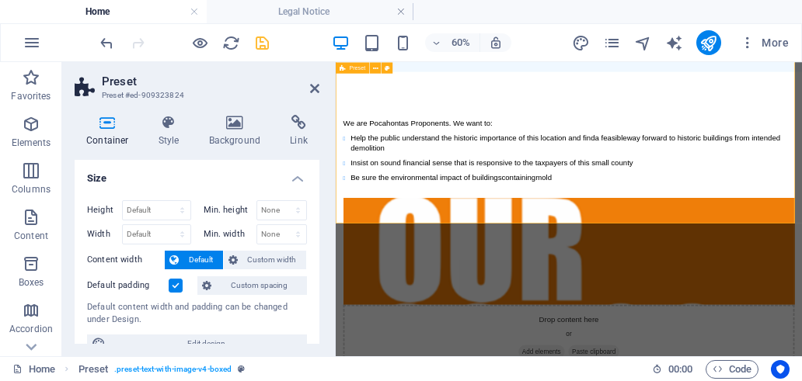
scroll to position [0, 0]
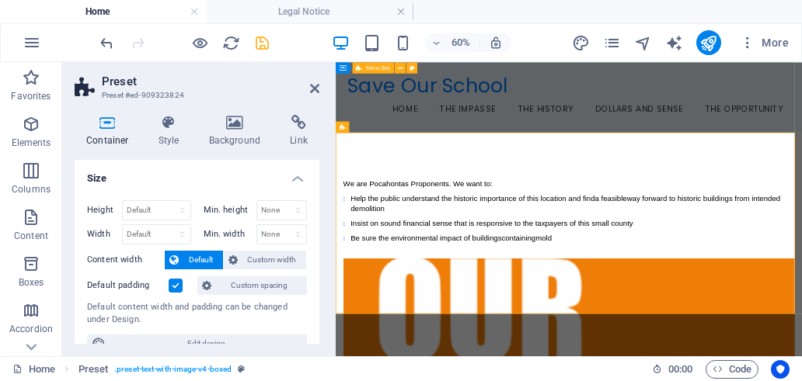
click at [542, 167] on div "Save Our School Menu Home The Impasse The History Dollars and Sense The Opportu…" at bounding box center [724, 120] width 777 height 117
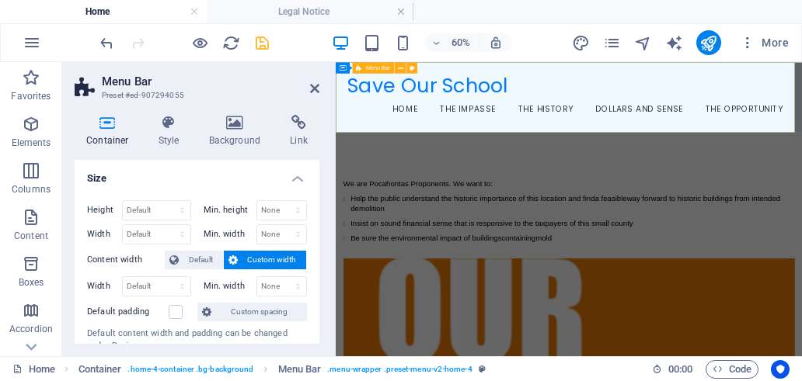
click at [448, 165] on div "Save Our School Menu Home The Impasse The History Dollars and Sense The Opportu…" at bounding box center [724, 120] width 777 height 117
click at [313, 91] on icon at bounding box center [314, 88] width 9 height 12
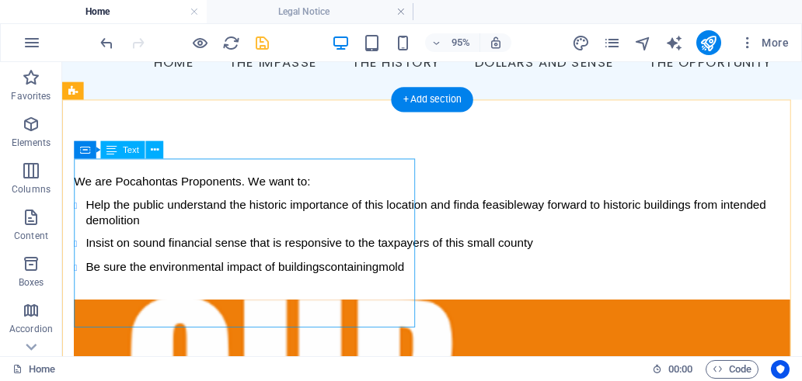
scroll to position [155, 0]
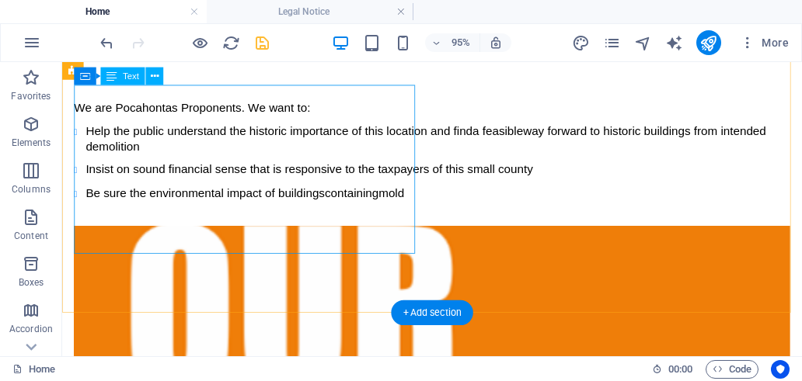
click at [217, 222] on div "We are Pocahontas Proponents. We want to: Help the public understand the histor…" at bounding box center [451, 154] width 753 height 136
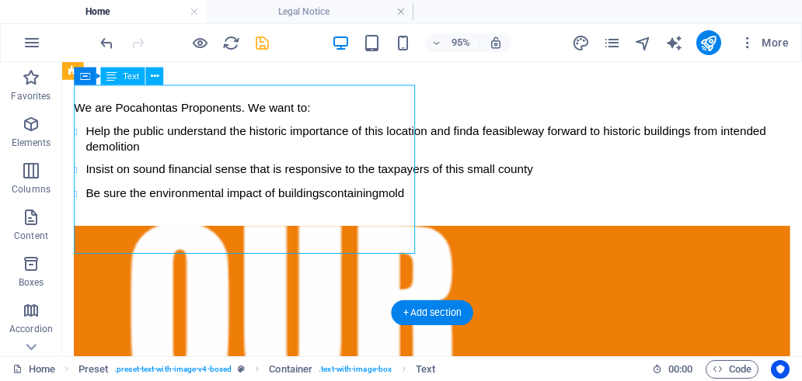
click at [217, 222] on div "We are Pocahontas Proponents. We want to: Help the public understand the histor…" at bounding box center [451, 154] width 753 height 136
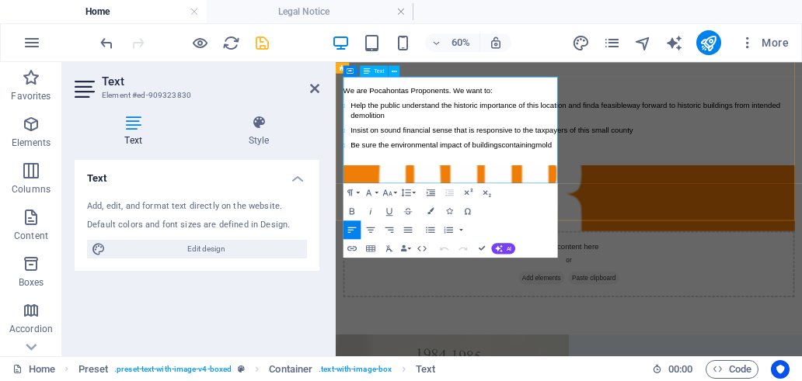
click at [506, 222] on div "We are Pocahontas Proponents. We want to: Help the public understand the histor…" at bounding box center [724, 154] width 752 height 136
click at [506, 223] on li "Be sure the environmental impact of buildings containing mold" at bounding box center [729, 208] width 739 height 30
click at [426, 231] on icon "button" at bounding box center [430, 229] width 11 height 11
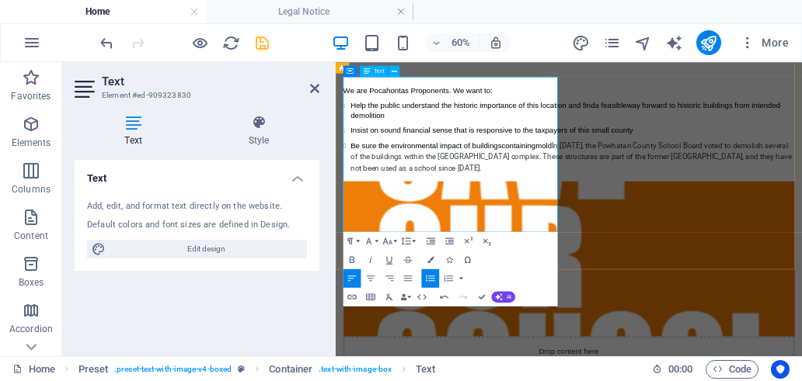
scroll to position [3248, 2]
click at [451, 249] on li "Be sure the environmental impact of buildings containing mold In June of 2025, …" at bounding box center [729, 221] width 739 height 56
click at [432, 283] on icon "button" at bounding box center [430, 278] width 11 height 11
click at [444, 280] on icon "button" at bounding box center [448, 278] width 11 height 11
drag, startPoint x: 528, startPoint y: 329, endPoint x: 360, endPoint y: 257, distance: 182.3
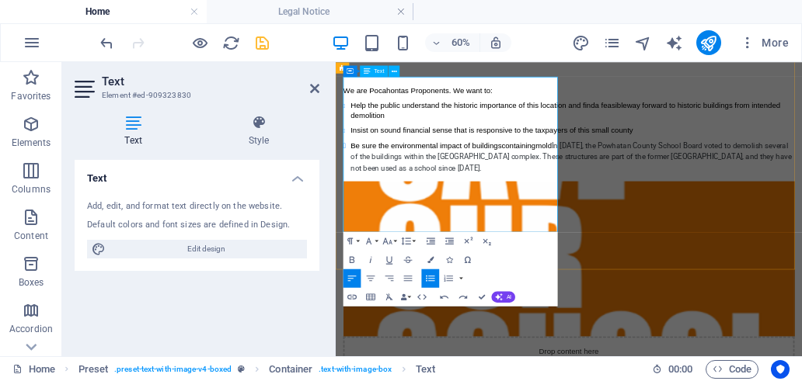
click at [360, 249] on li "Be sure the environmental impact of buildings containing mold In June of 2025, …" at bounding box center [729, 221] width 739 height 56
click at [433, 277] on icon "button" at bounding box center [430, 278] width 11 height 11
click at [448, 241] on icon "button" at bounding box center [448, 240] width 11 height 11
click at [429, 242] on icon "button" at bounding box center [430, 241] width 9 height 6
click at [450, 243] on icon "button" at bounding box center [448, 240] width 11 height 11
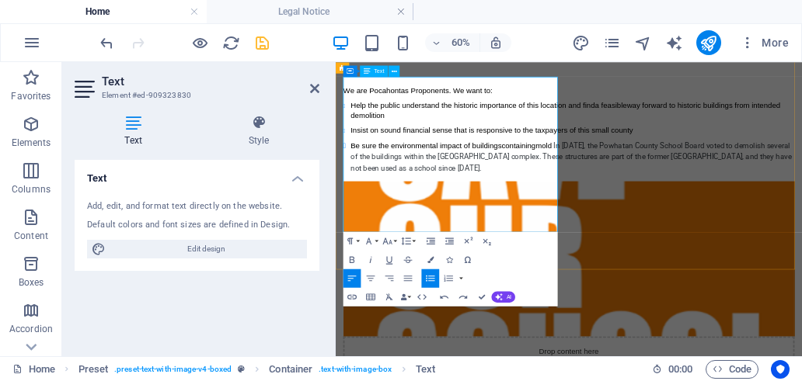
click at [696, 208] on span "mold" at bounding box center [682, 201] width 27 height 13
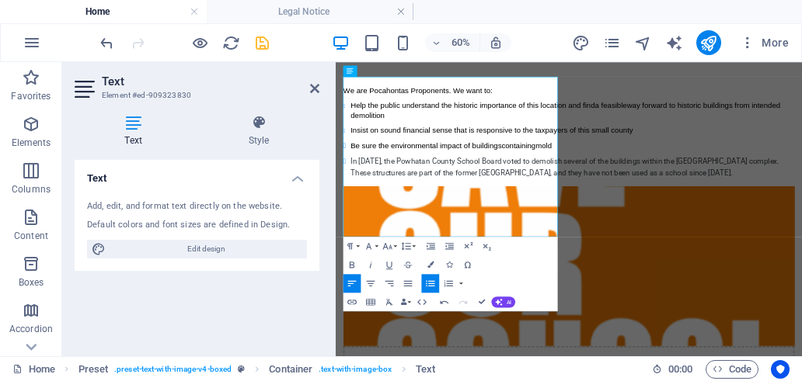
click at [429, 280] on icon "button" at bounding box center [430, 283] width 9 height 6
click at [447, 248] on icon "button" at bounding box center [448, 246] width 11 height 11
click at [448, 246] on icon "button" at bounding box center [448, 246] width 11 height 11
click at [410, 256] on li "​ ​ ​ In June of 2025, the Powhatan County School Board voted to demolish sever…" at bounding box center [729, 237] width 739 height 37
click at [715, 84] on div "We are Pocahontas Proponents. We want to: Help the public understand the histor…" at bounding box center [724, 366] width 777 height 684
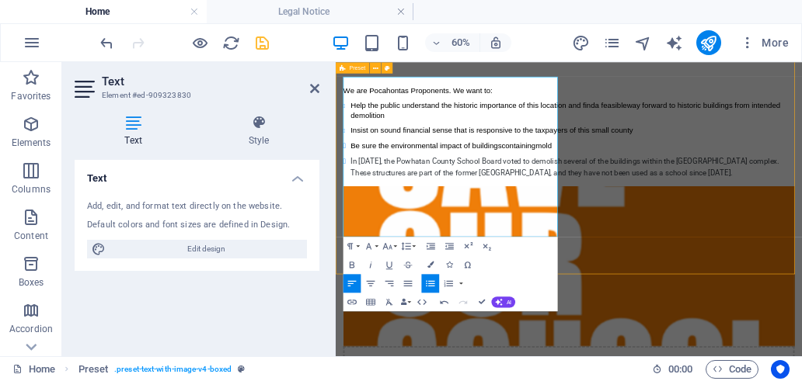
click at [715, 84] on div "We are Pocahontas Proponents. We want to: Help the public understand the histor…" at bounding box center [724, 366] width 777 height 684
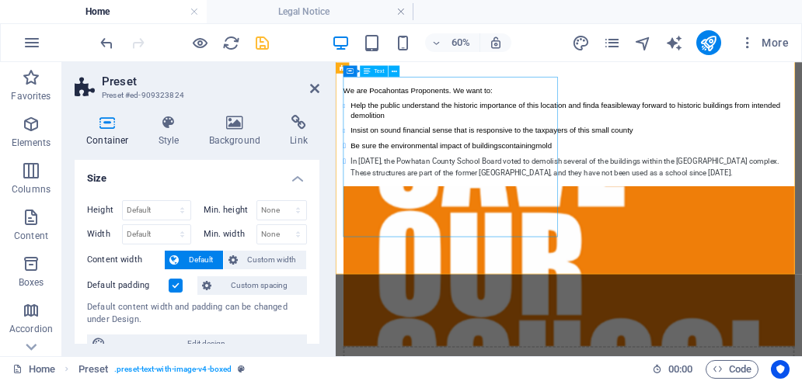
click at [455, 256] on div "We are Pocahontas Proponents. We want to: Help the public understand the histor…" at bounding box center [724, 171] width 752 height 170
drag, startPoint x: 457, startPoint y: 293, endPoint x: 700, endPoint y: 209, distance: 256.4
click at [700, 208] on div "We are Pocahontas Proponents. We want to: Help the public understand the histor…" at bounding box center [724, 171] width 752 height 170
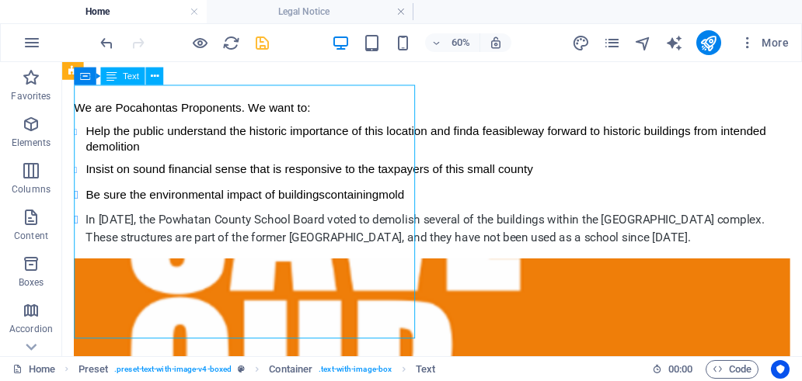
click at [426, 209] on div "We are Pocahontas Proponents. We want to: Help the public understand the histor…" at bounding box center [451, 171] width 753 height 170
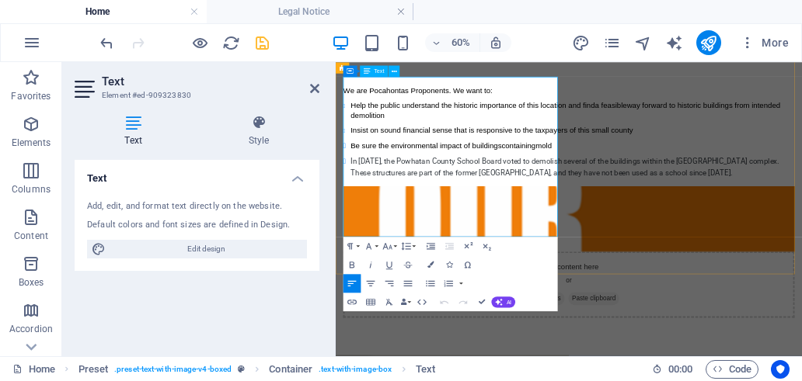
click at [464, 256] on li "In June of 2025, the Powhatan County School Board voted to demolish several of …" at bounding box center [729, 237] width 739 height 37
click at [454, 256] on li "In June of 2025, the Powhatan County School Board voted to demolish several of …" at bounding box center [729, 237] width 739 height 37
click at [429, 281] on icon "button" at bounding box center [430, 283] width 9 height 6
click at [419, 304] on icon "button" at bounding box center [421, 302] width 11 height 11
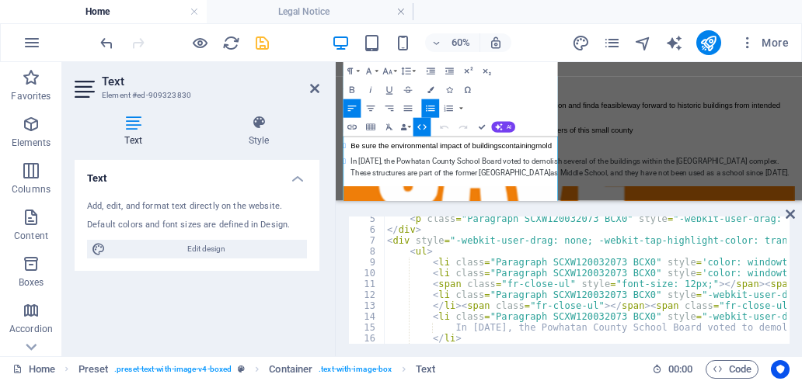
scroll to position [71, 0]
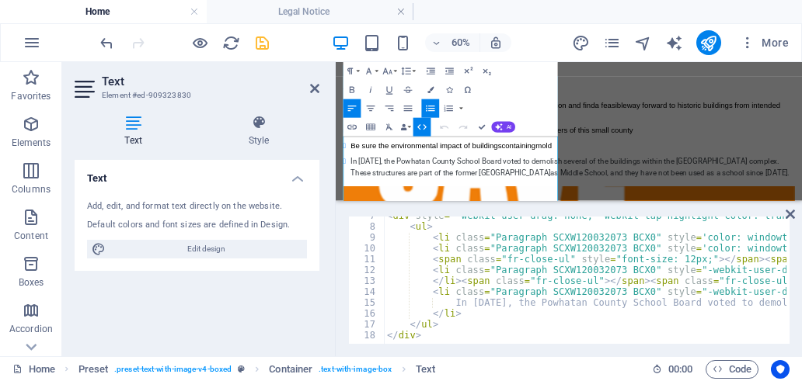
type textarea "<li class="Paragraph SCXW120032073 BCX0" style="-webkit-user-drag: none; -webki…"
click at [789, 212] on icon at bounding box center [789, 214] width 9 height 12
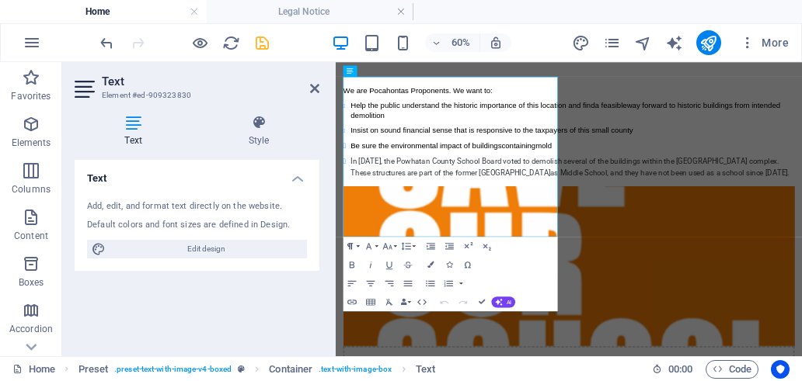
click at [346, 245] on icon "button" at bounding box center [349, 246] width 11 height 11
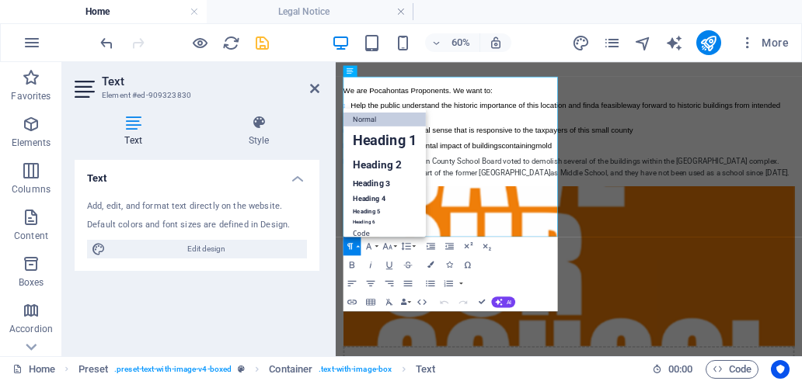
click at [373, 117] on link "Normal" at bounding box center [384, 120] width 82 height 14
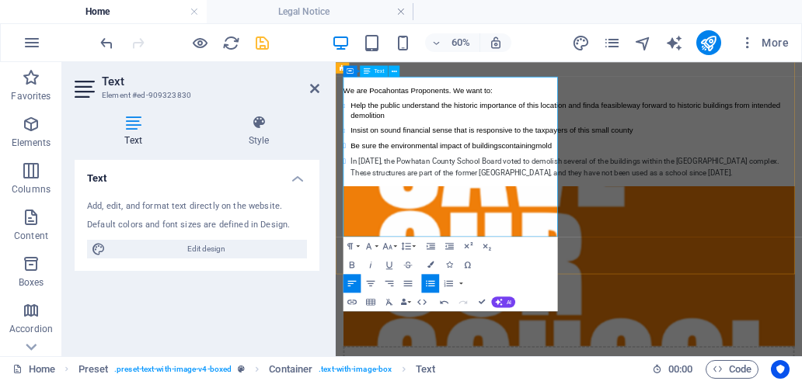
click at [382, 256] on li "In June of 2025, the Powhatan County School Board voted to demolish several of …" at bounding box center [729, 237] width 739 height 37
click at [357, 249] on button "Paragraph Format" at bounding box center [352, 246] width 18 height 19
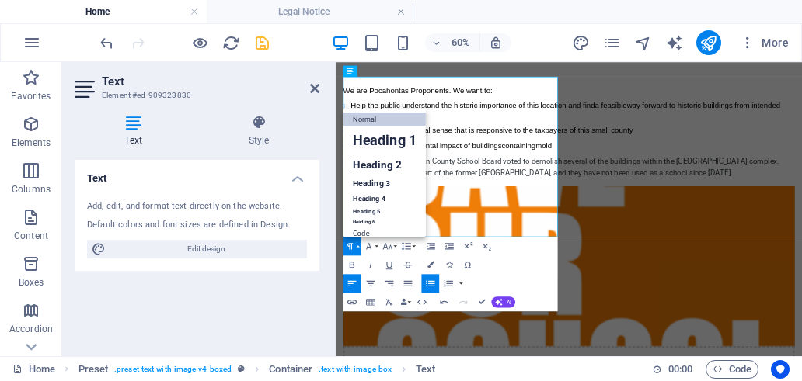
click at [384, 116] on link "Normal" at bounding box center [384, 120] width 82 height 14
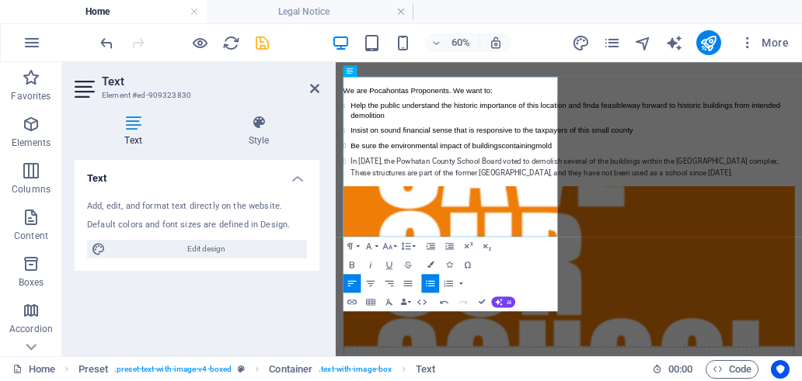
click at [426, 279] on icon "button" at bounding box center [430, 283] width 11 height 11
click at [425, 283] on icon "button" at bounding box center [430, 283] width 11 height 11
click at [441, 302] on icon "button" at bounding box center [444, 302] width 9 height 3
click at [439, 304] on icon "button" at bounding box center [444, 302] width 11 height 11
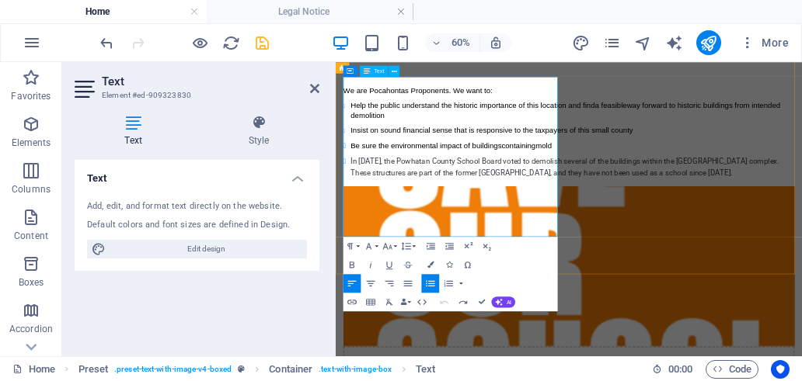
drag, startPoint x: 520, startPoint y: 333, endPoint x: 357, endPoint y: 263, distance: 176.7
click at [360, 256] on li "In June of 2025, the Powhatan County School Board voted to demolish several of …" at bounding box center [729, 237] width 739 height 37
click at [423, 256] on li "In June of 2025, the Powhatan County School Board voted to demolish several of …" at bounding box center [729, 237] width 739 height 37
drag, startPoint x: 517, startPoint y: 279, endPoint x: 526, endPoint y: 274, distance: 10.4
click at [519, 256] on li "In June of 2025, the Powhatan County School Board voted to demolish several of …" at bounding box center [729, 237] width 739 height 37
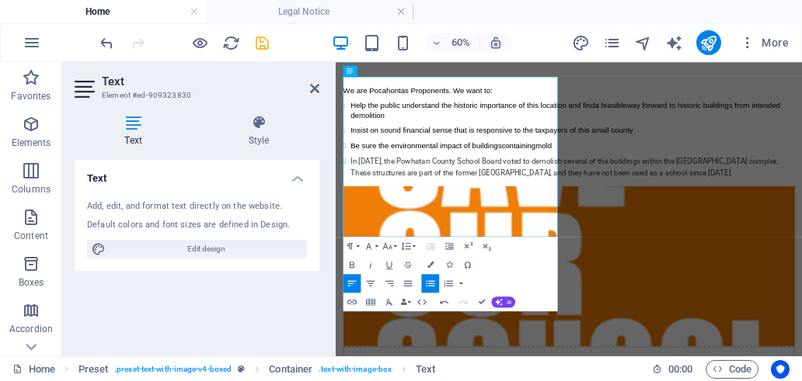
click at [429, 279] on icon "button" at bounding box center [430, 283] width 11 height 11
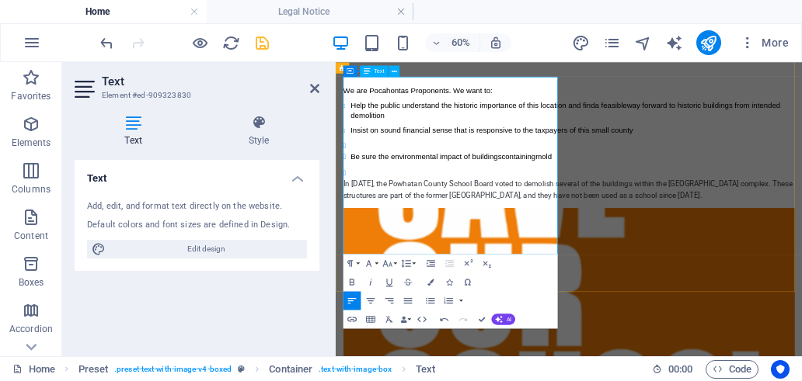
click at [380, 256] on li at bounding box center [729, 247] width 739 height 19
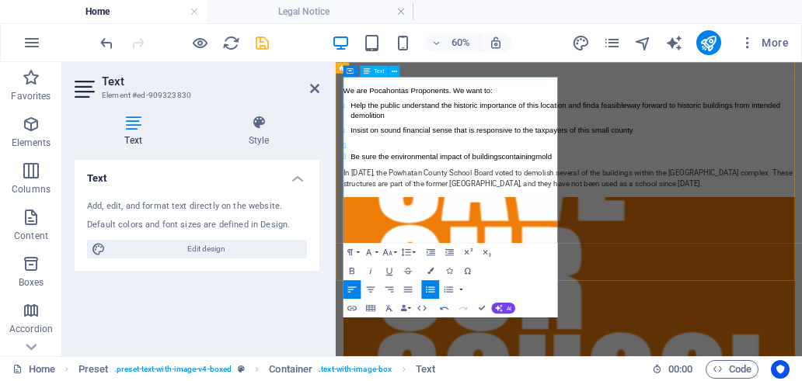
click at [367, 211] on li at bounding box center [729, 202] width 739 height 19
click at [533, 184] on li "Insist on sound financial sense that is responsive to the taxpayers of this sma…" at bounding box center [729, 176] width 739 height 16
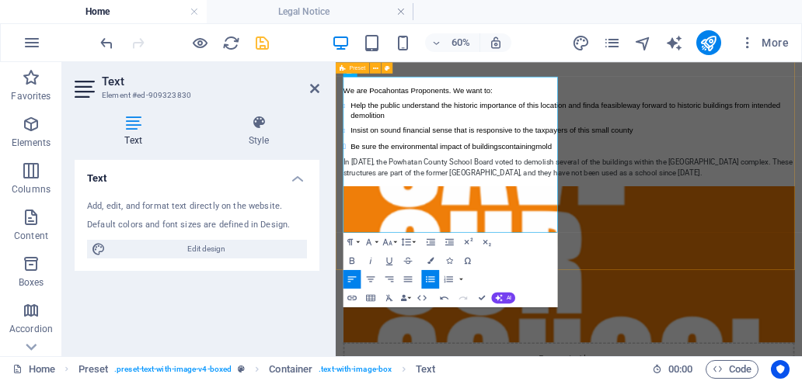
click at [675, 71] on div "We are Pocahontas Proponents. We want to: Help the public understand the histor…" at bounding box center [724, 363] width 777 height 678
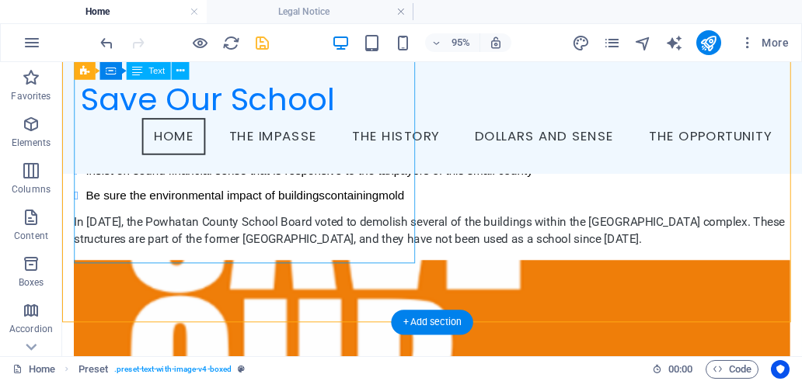
scroll to position [36, 0]
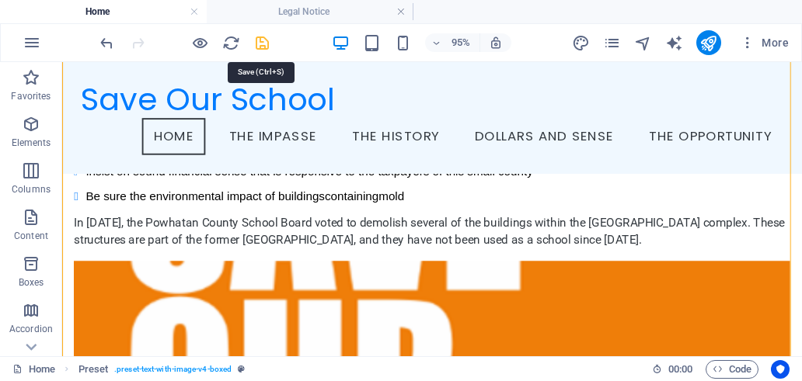
click at [261, 43] on icon "save" at bounding box center [262, 43] width 18 height 18
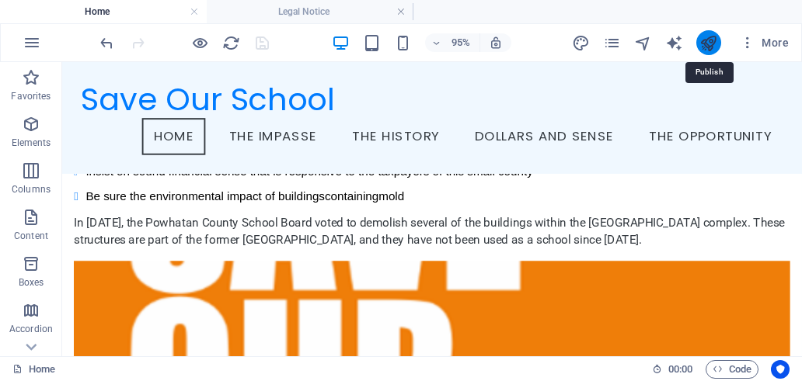
click at [714, 44] on icon "publish" at bounding box center [708, 43] width 18 height 18
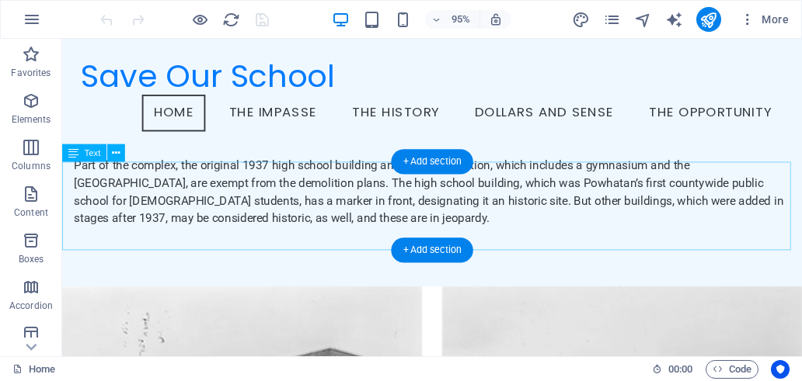
scroll to position [1090, 0]
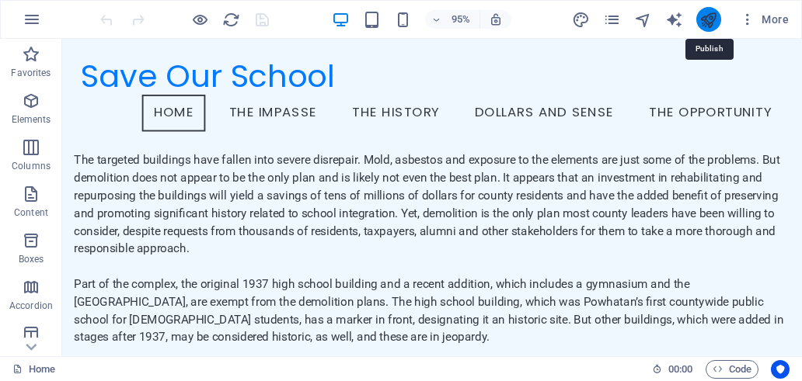
click at [716, 21] on icon "publish" at bounding box center [708, 20] width 18 height 18
